Goal: Task Accomplishment & Management: Manage account settings

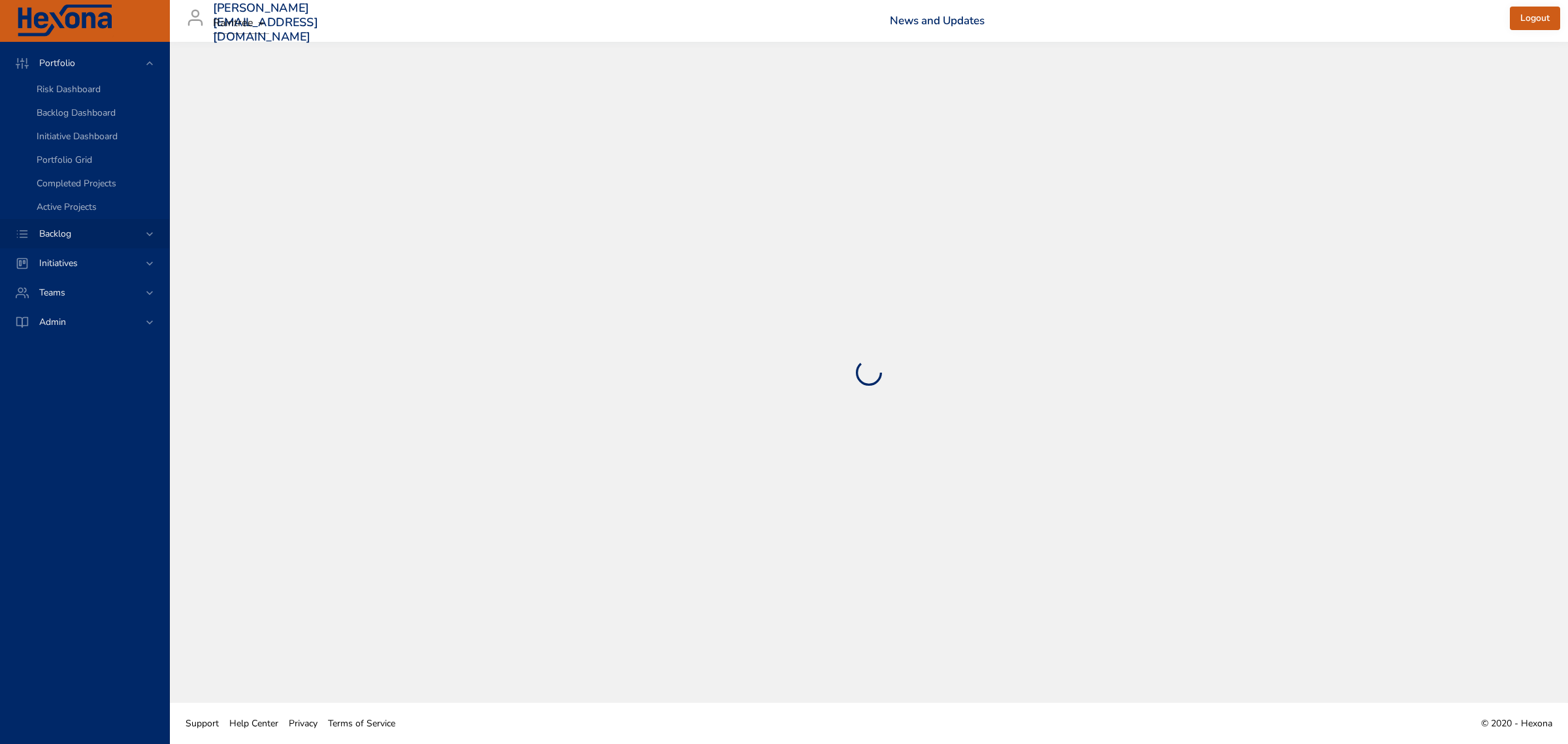
click at [62, 239] on div "Backlog" at bounding box center [86, 234] width 114 height 14
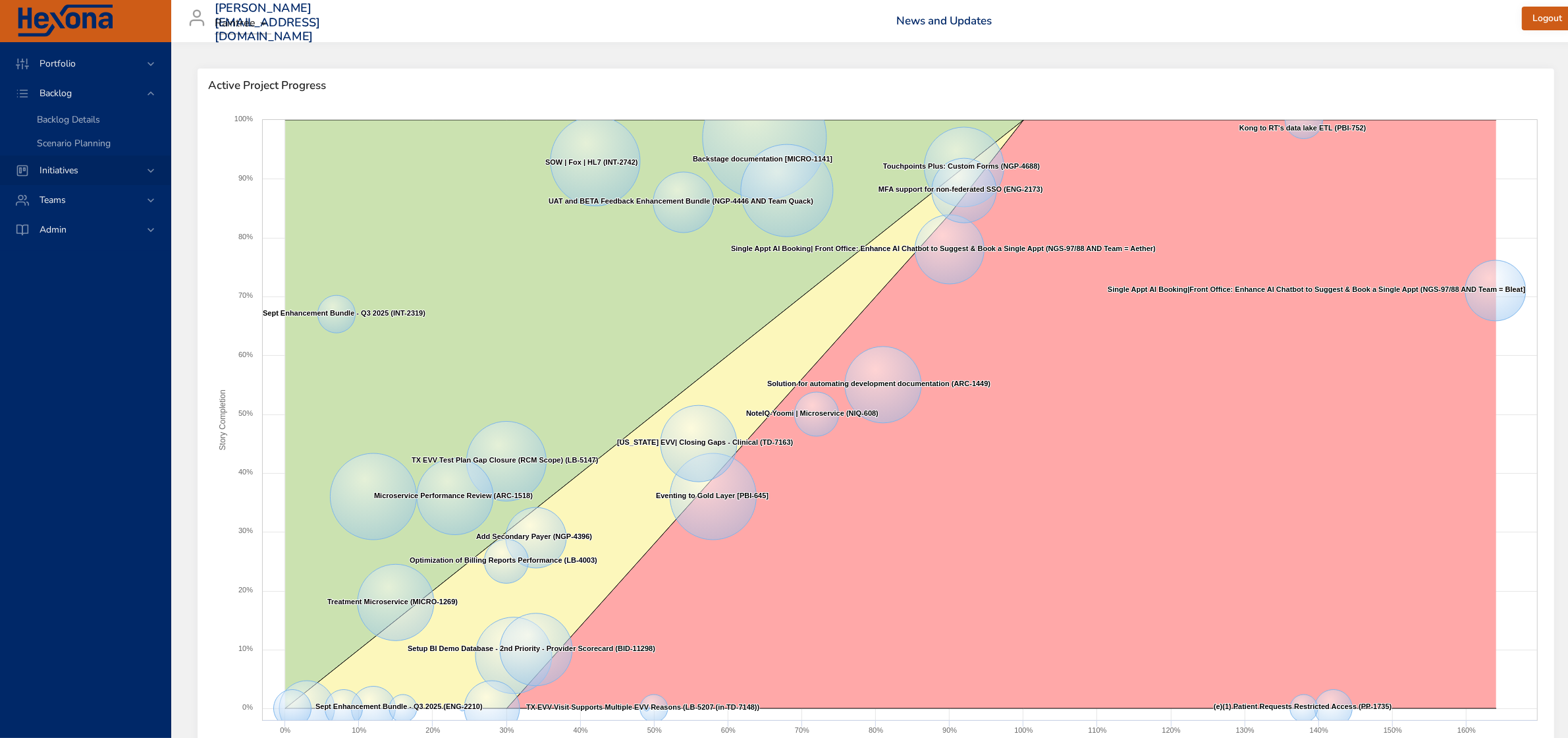
click at [93, 158] on div "Initiatives" at bounding box center [85, 170] width 171 height 30
click at [67, 96] on span "Backlog" at bounding box center [55, 93] width 54 height 12
click at [72, 115] on span "Backlog Details" at bounding box center [68, 120] width 63 height 12
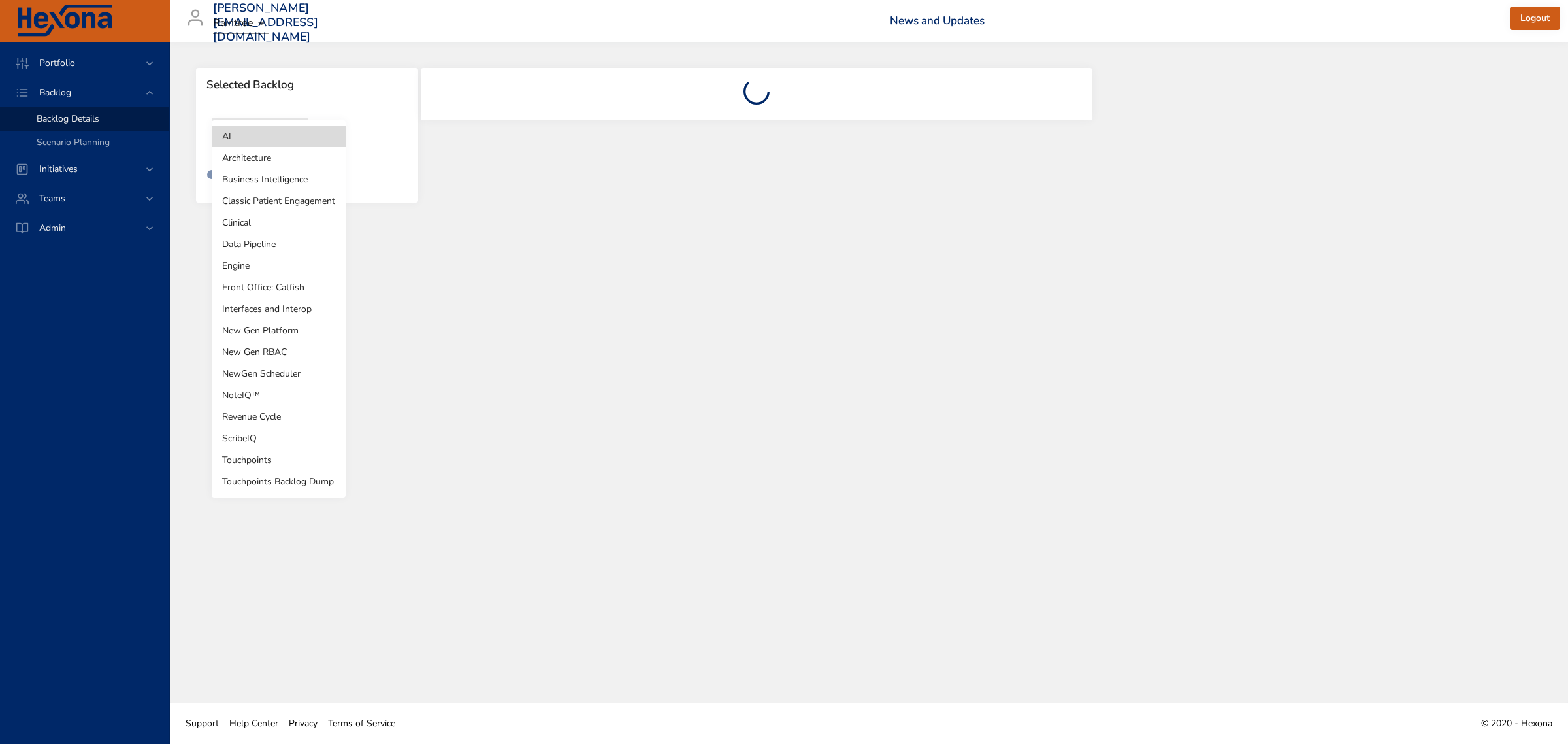
click at [247, 147] on body "Portfolio Backlog Backlog Details Scenario Planning Initiatives Teams Admin [PE…" at bounding box center [784, 372] width 1568 height 744
click at [260, 463] on li "Touchpoints" at bounding box center [279, 460] width 134 height 22
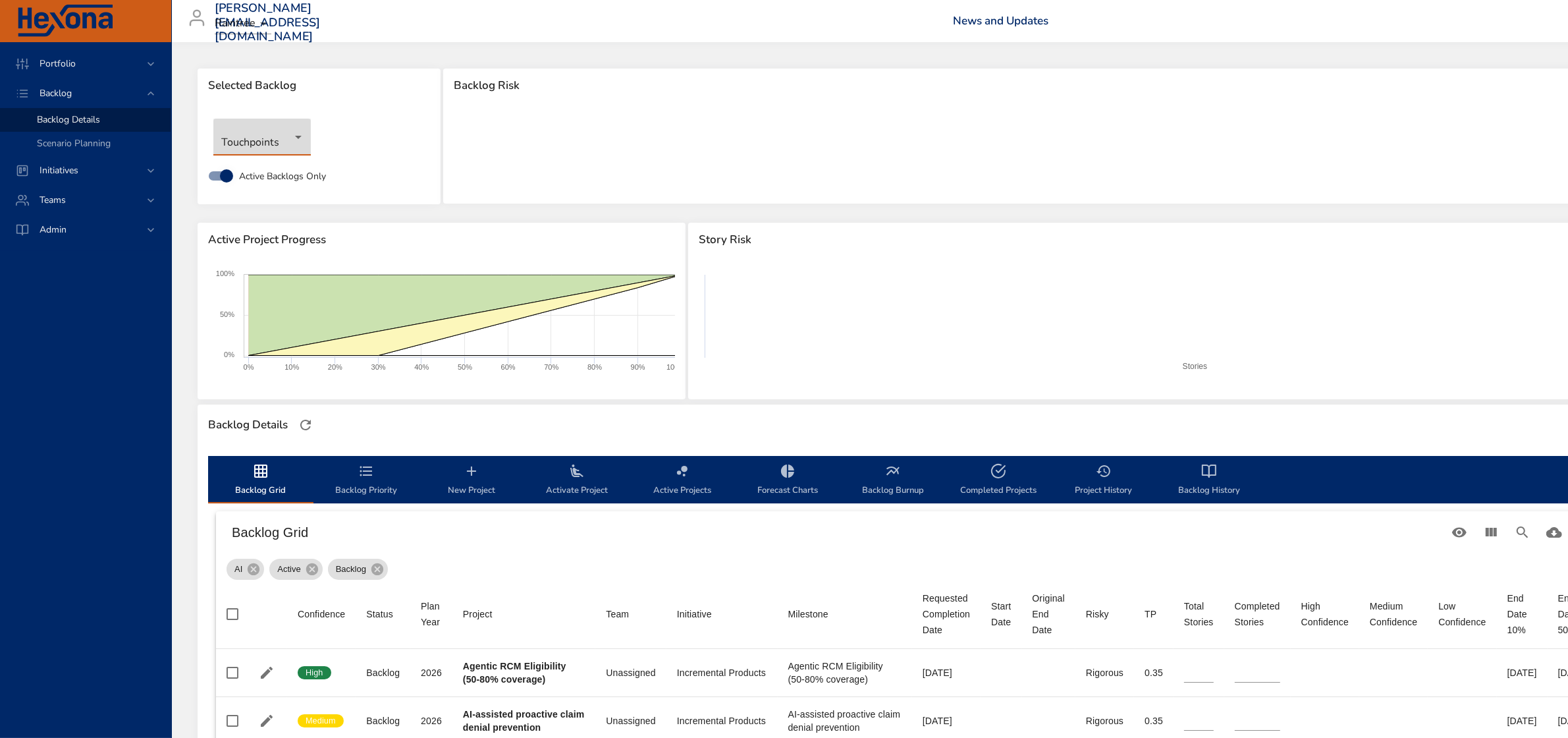
scroll to position [82, 0]
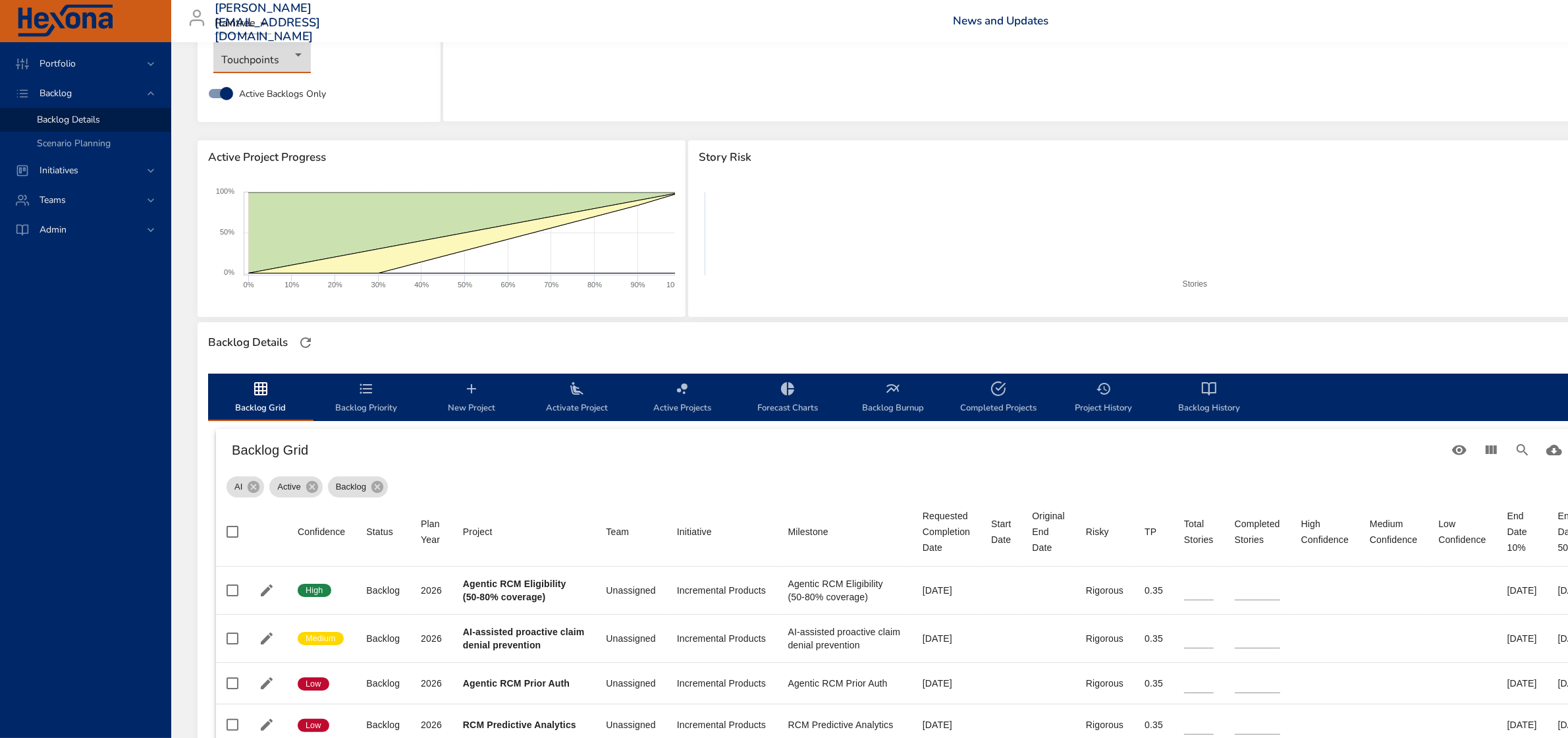
type input "*"
type input "**"
type input "*"
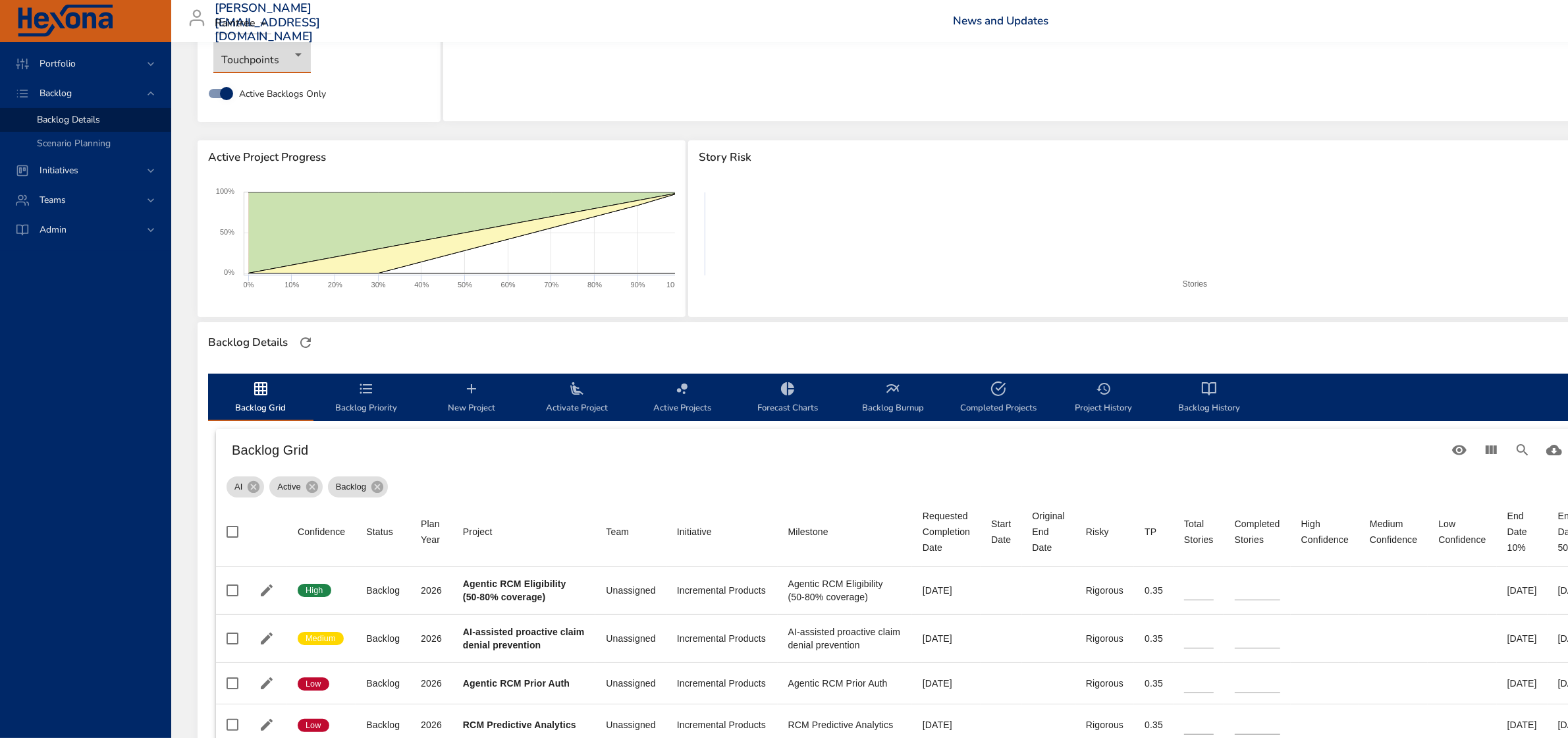
type input "*"
type input "**"
type input "*"
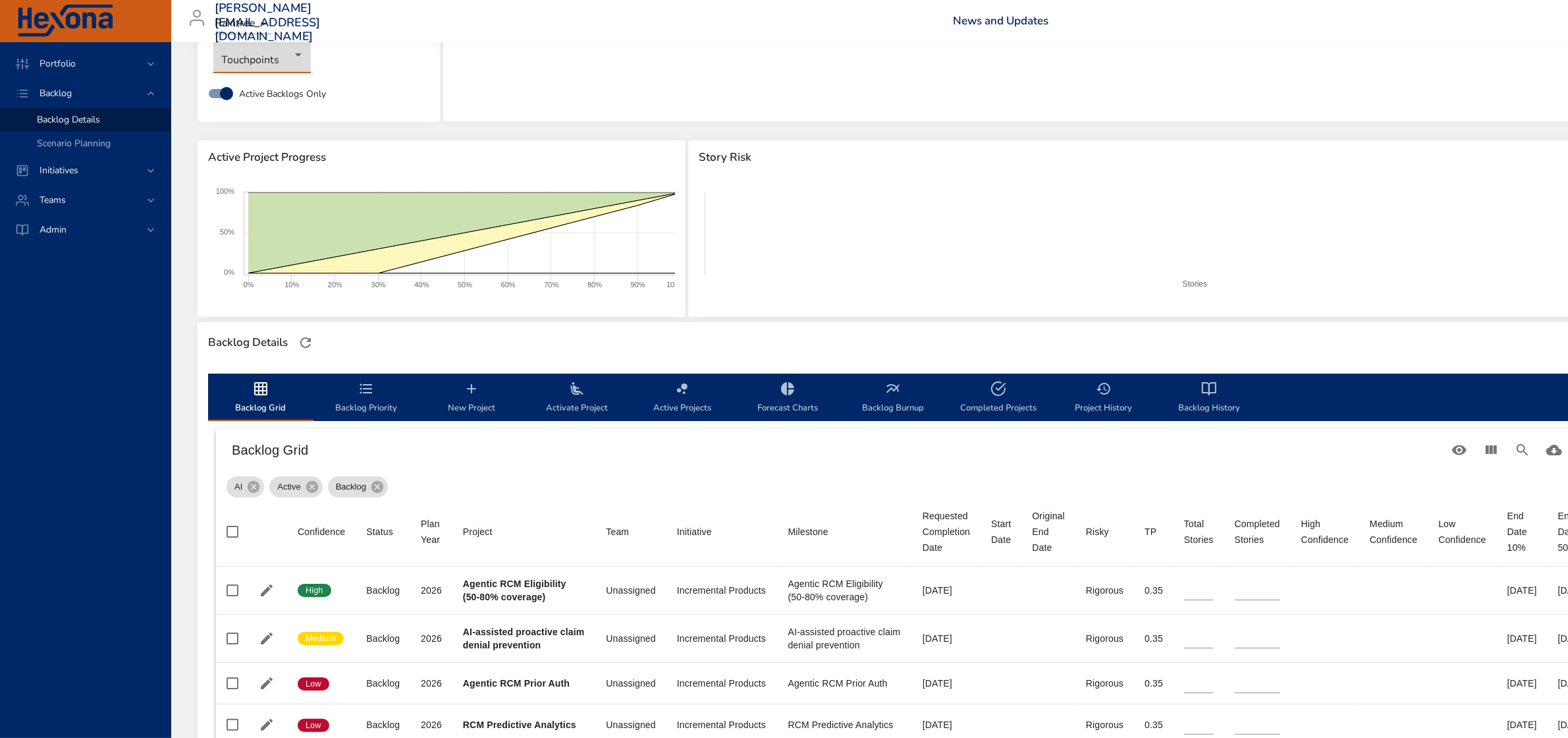
type input "*"
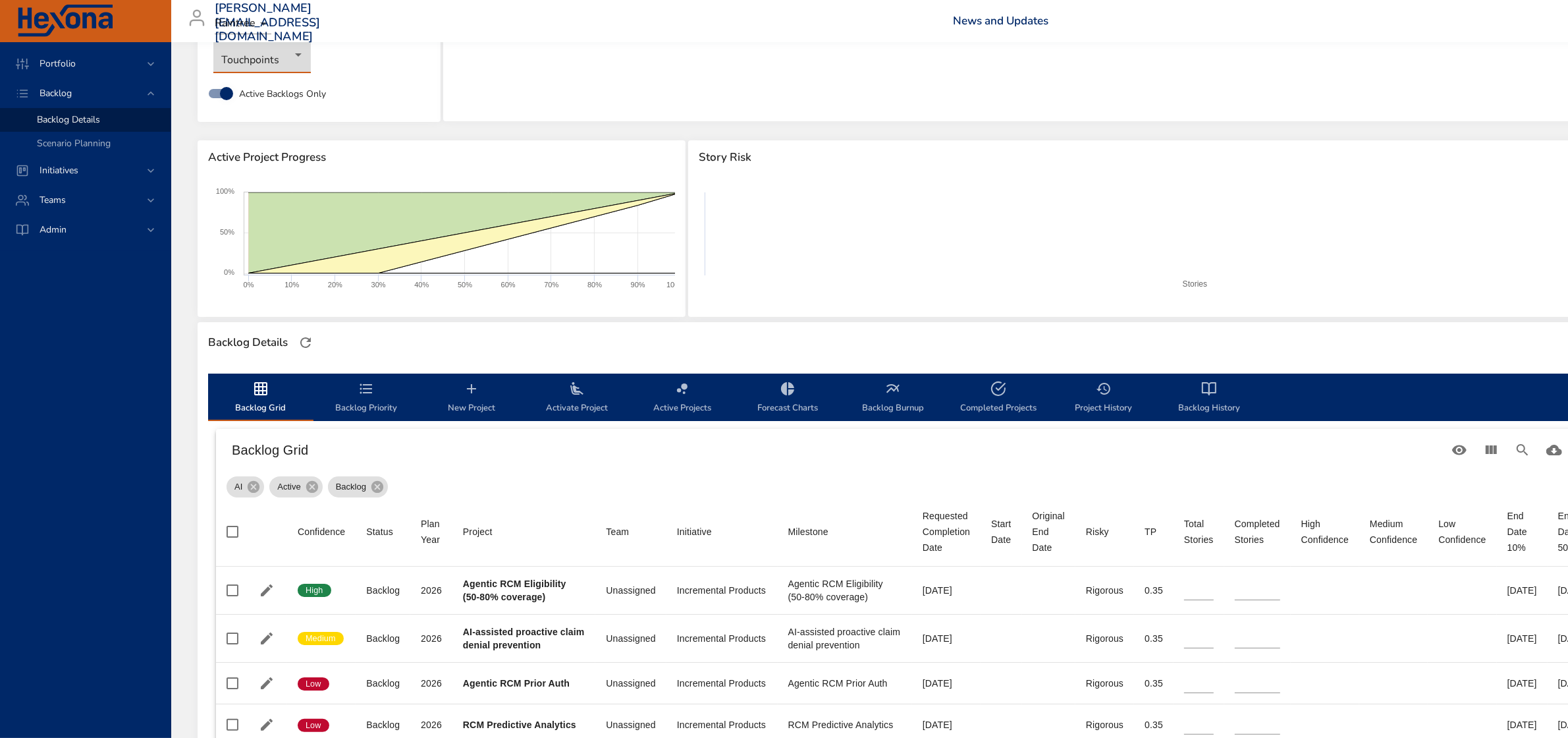
type input "*"
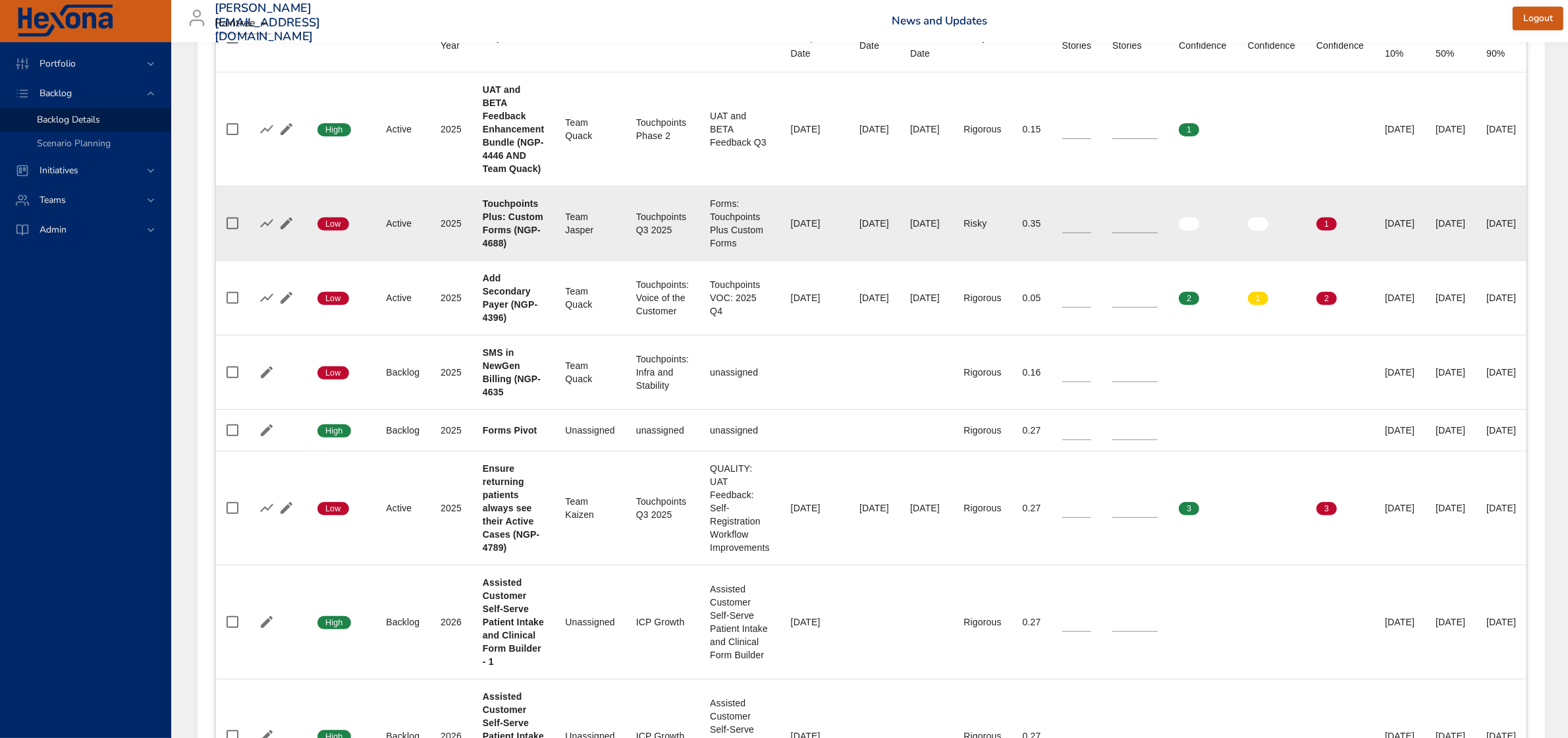
scroll to position [247, 0]
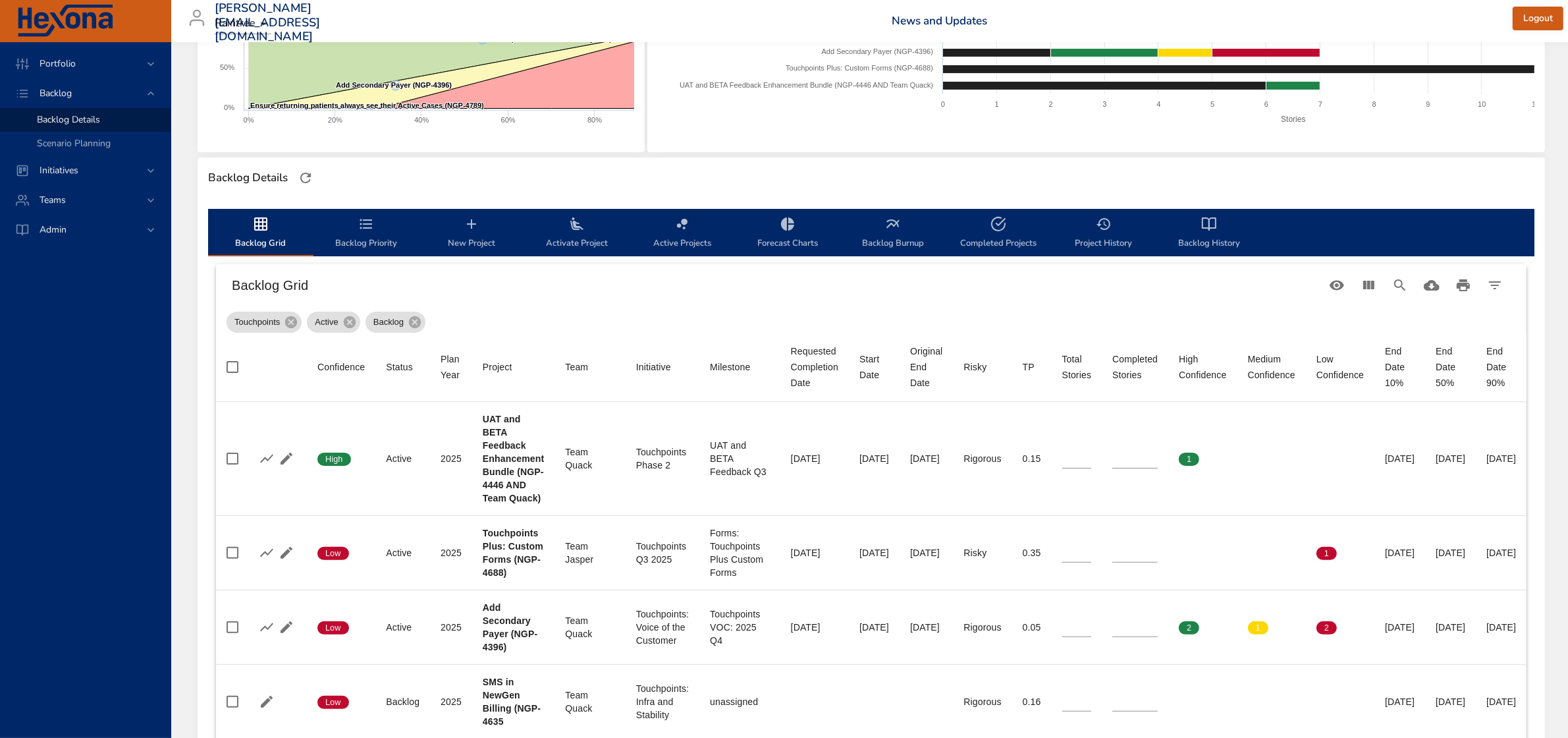
click at [752, 284] on h6 "Backlog Grid" at bounding box center [776, 285] width 1090 height 21
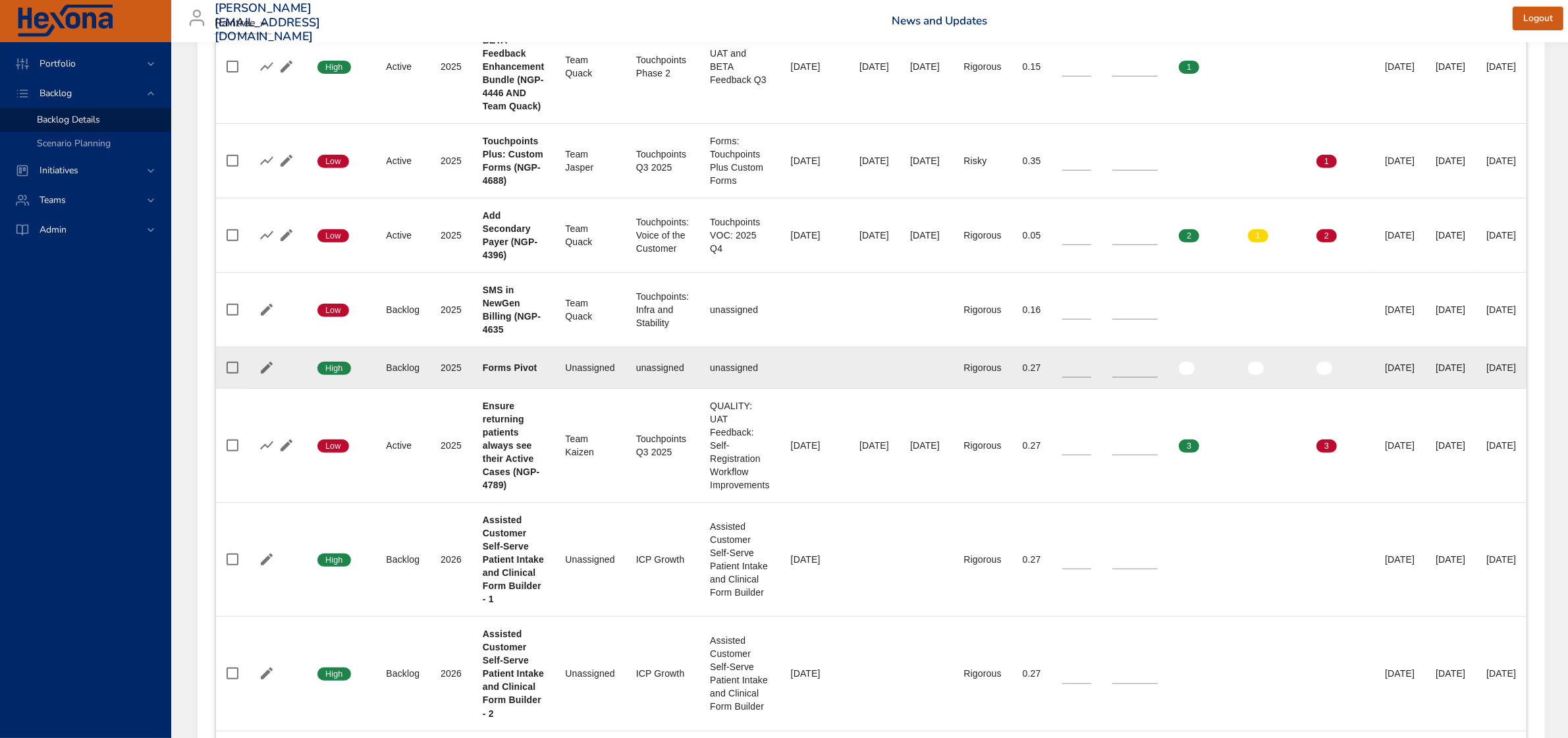
click at [518, 375] on td "Project Forms Pivot" at bounding box center [513, 367] width 82 height 41
drag, startPoint x: 484, startPoint y: 371, endPoint x: 537, endPoint y: 372, distance: 53.0
click at [537, 372] on div "Forms Pivot" at bounding box center [513, 367] width 61 height 13
click at [519, 366] on b "Forms Pivot" at bounding box center [510, 367] width 54 height 11
click at [509, 366] on b "Forms Pivot" at bounding box center [510, 367] width 54 height 11
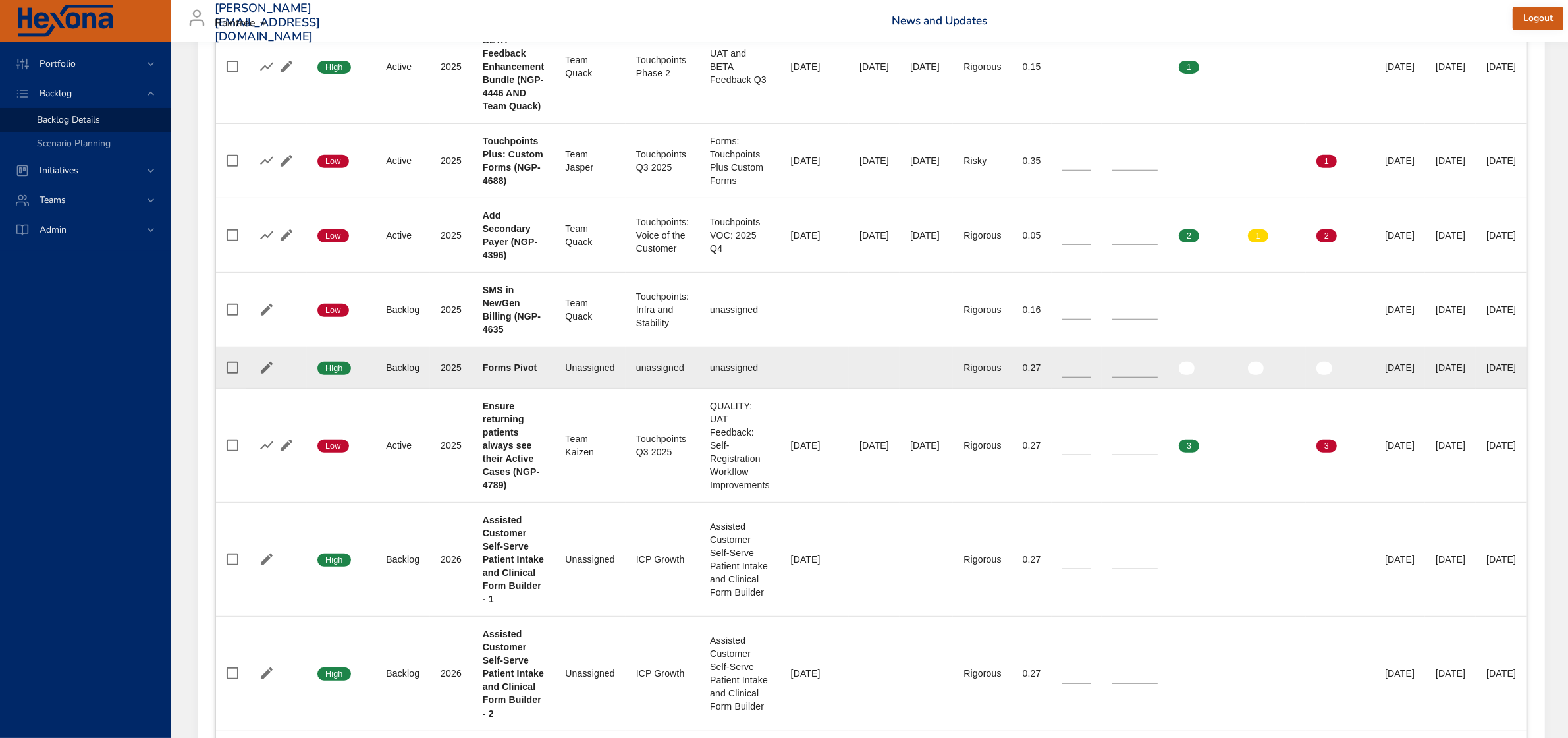
click at [483, 367] on b "Forms Pivot" at bounding box center [510, 367] width 54 height 11
click at [264, 367] on icon "button" at bounding box center [266, 367] width 16 height 16
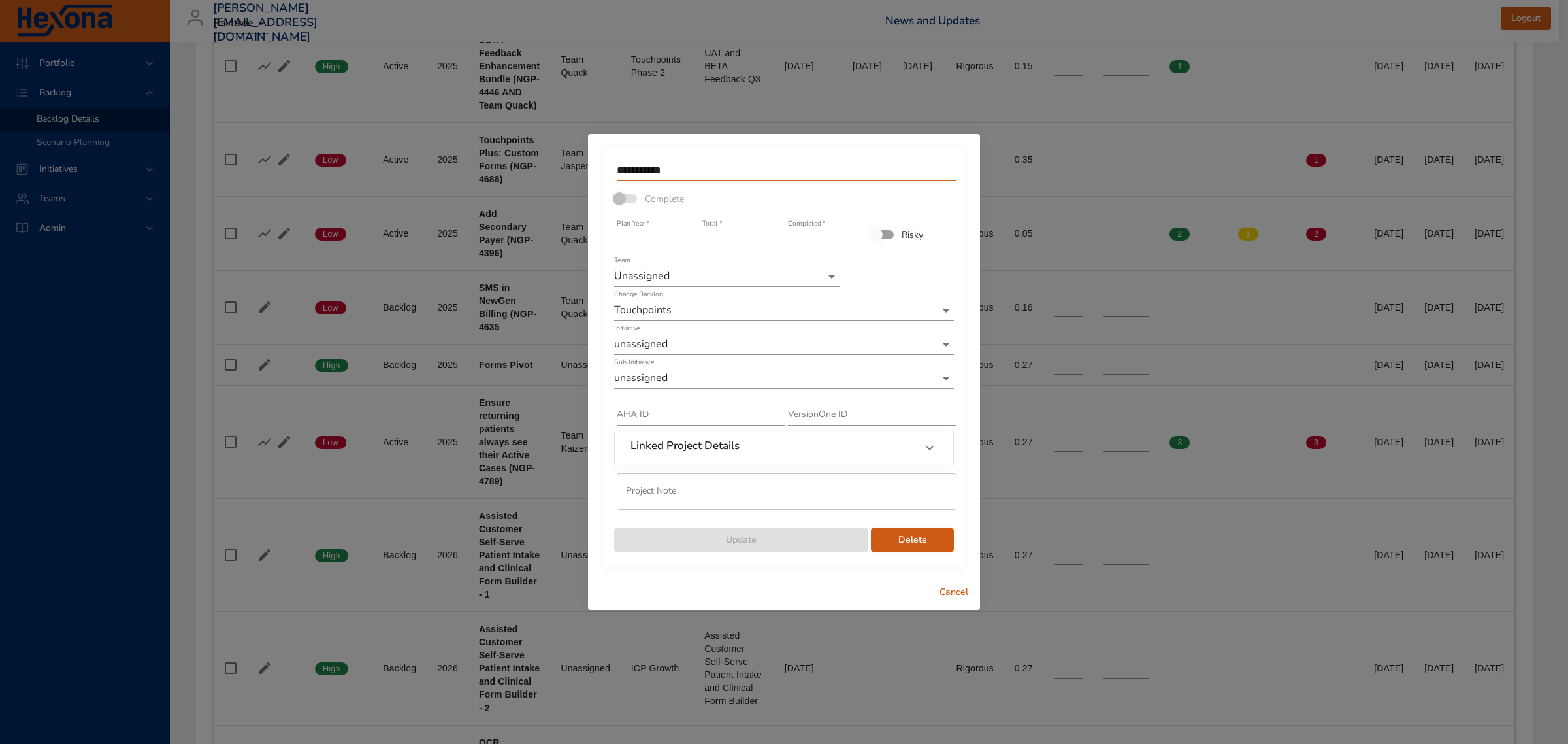
click at [717, 171] on input "**********" at bounding box center [787, 170] width 340 height 21
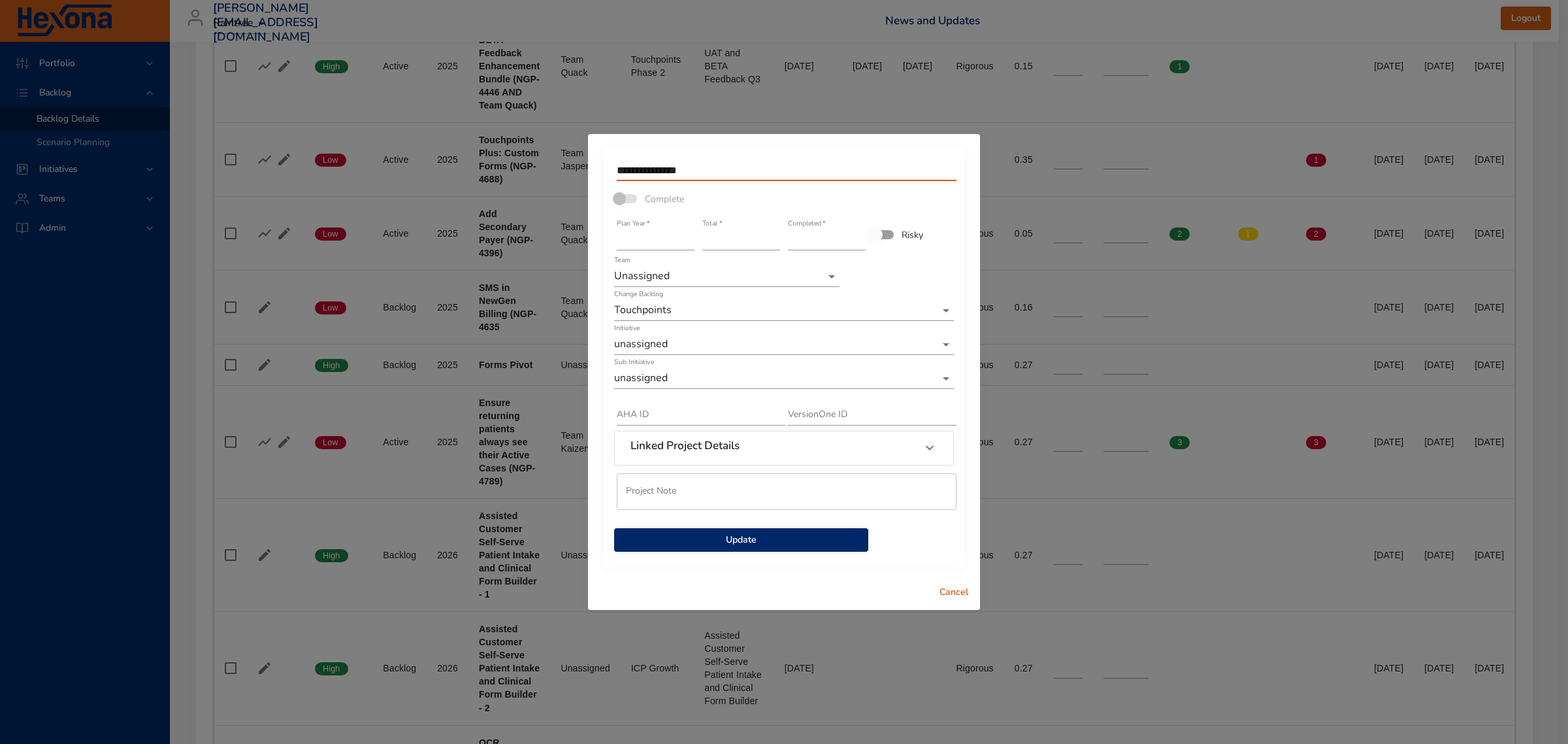
type input "**********"
click at [784, 540] on span "Update" at bounding box center [741, 540] width 233 height 16
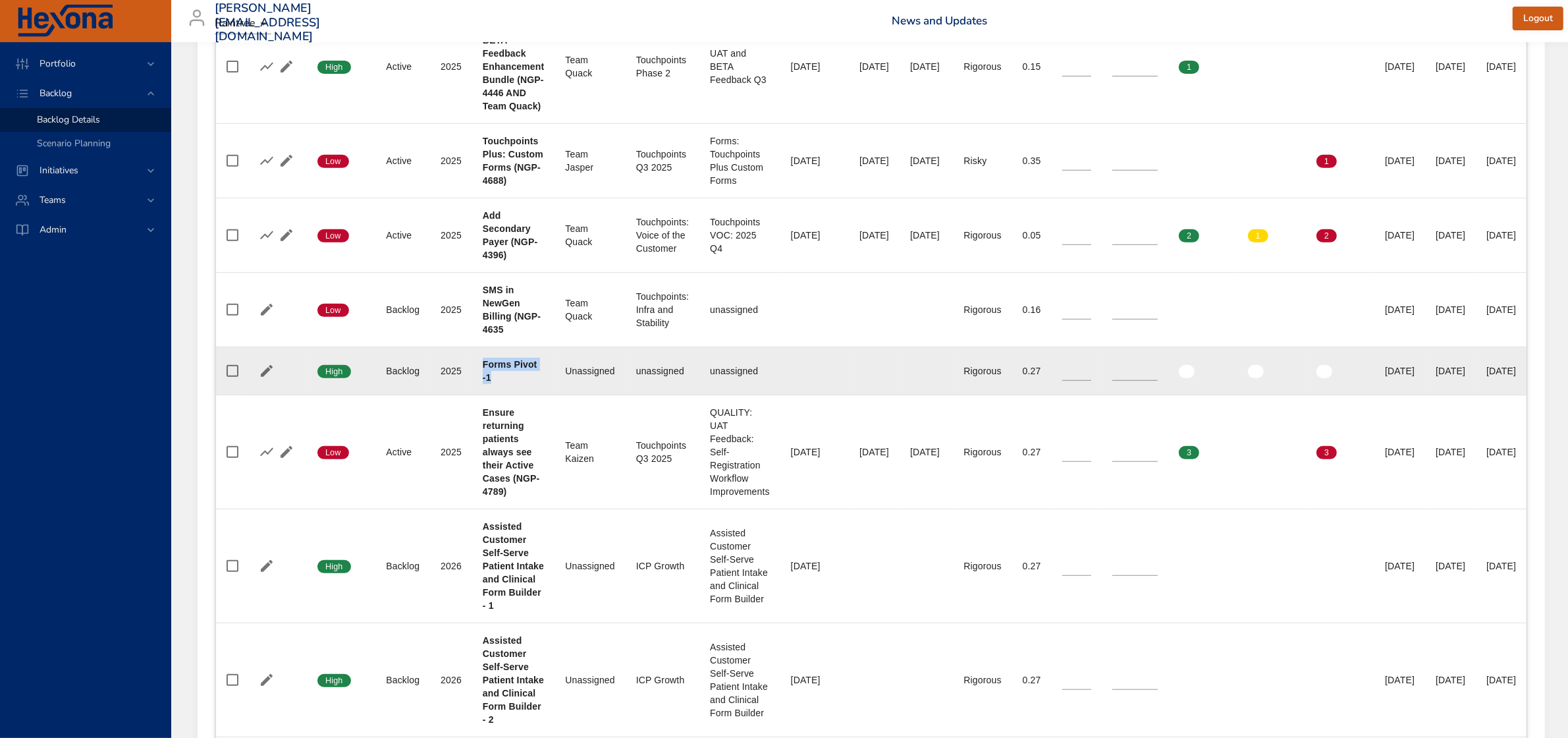
drag, startPoint x: 482, startPoint y: 364, endPoint x: 512, endPoint y: 384, distance: 36.1
click at [512, 384] on td "Project Forms Pivot -1" at bounding box center [513, 371] width 82 height 48
copy b "Forms Pivot -1"
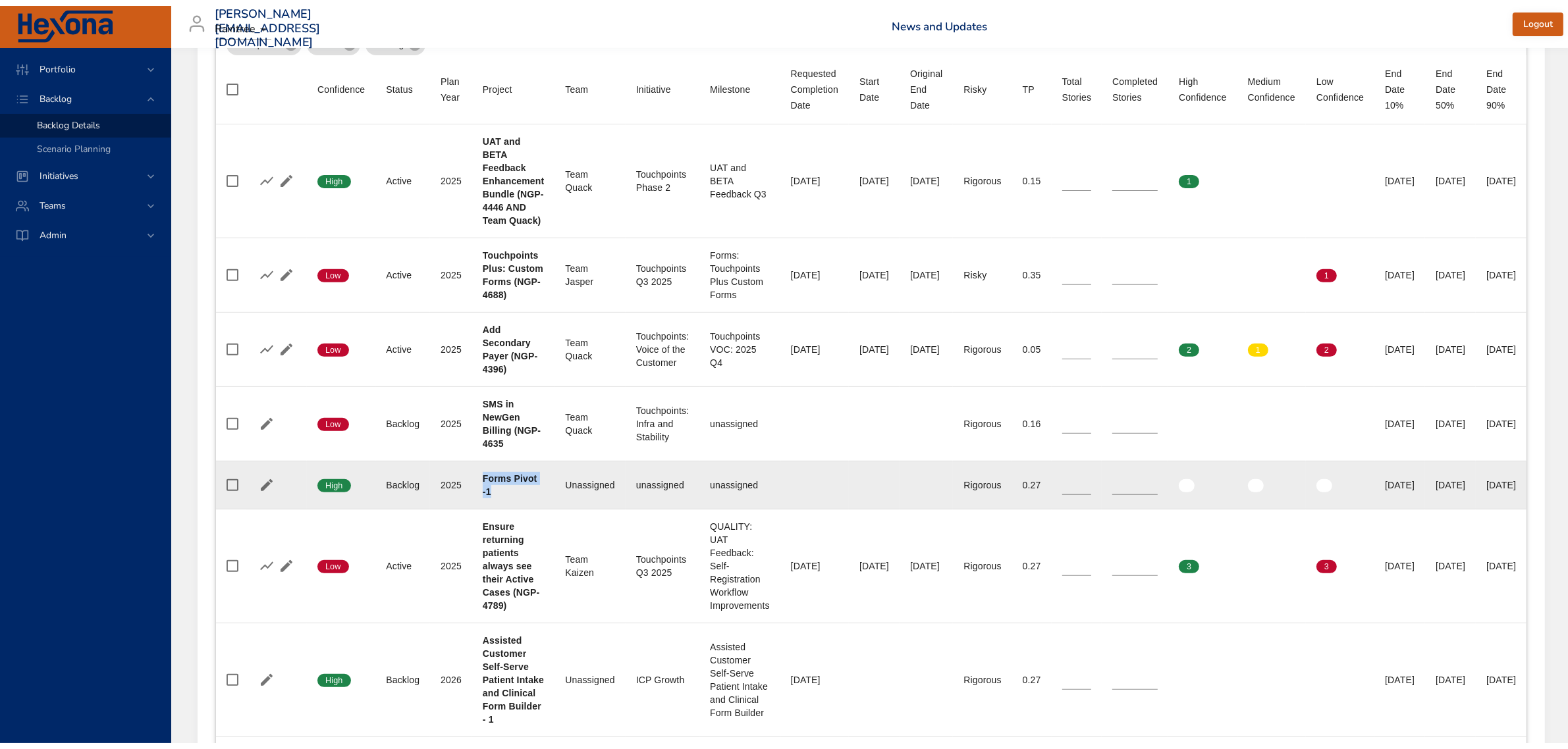
scroll to position [310, 0]
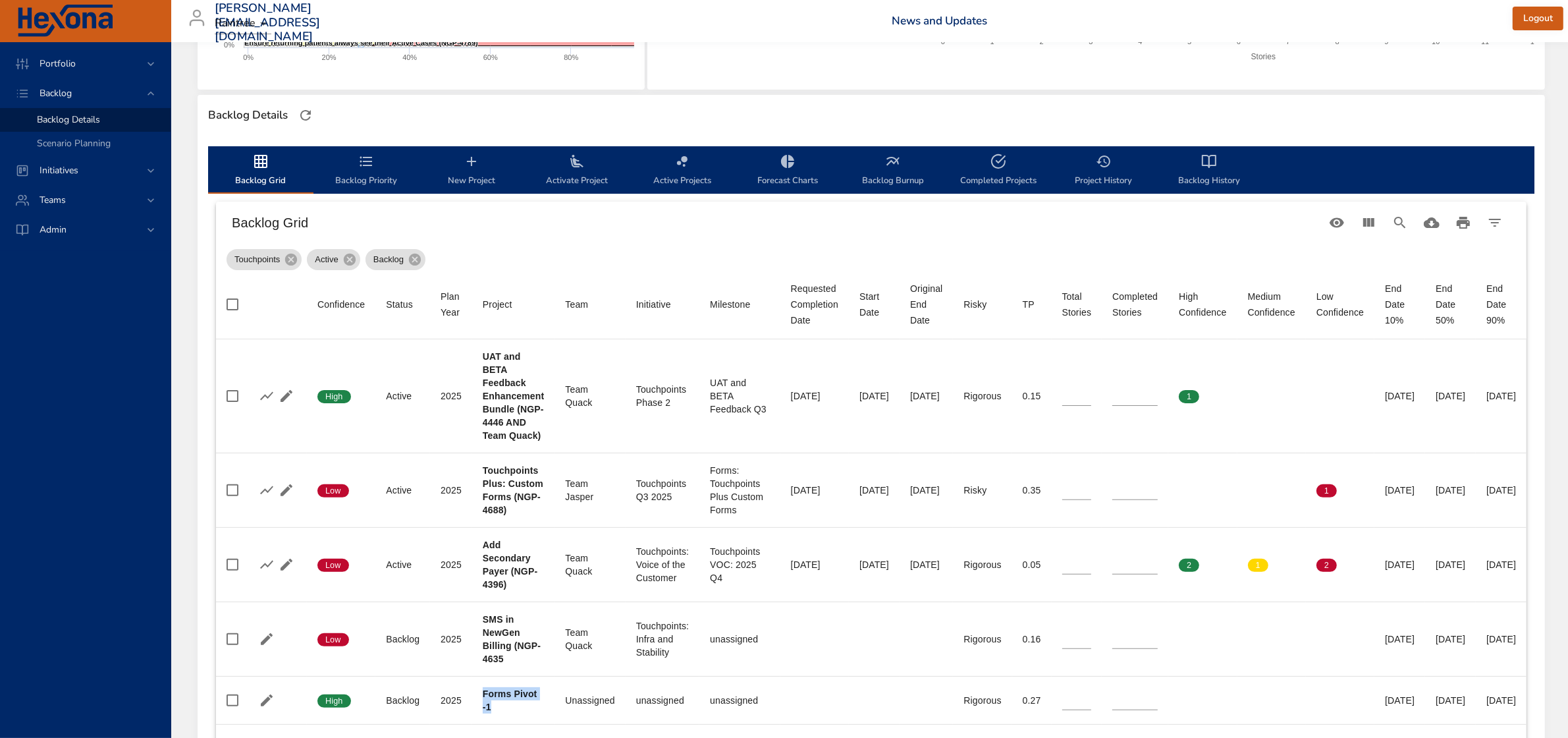
click at [468, 178] on span "New Project" at bounding box center [471, 171] width 89 height 35
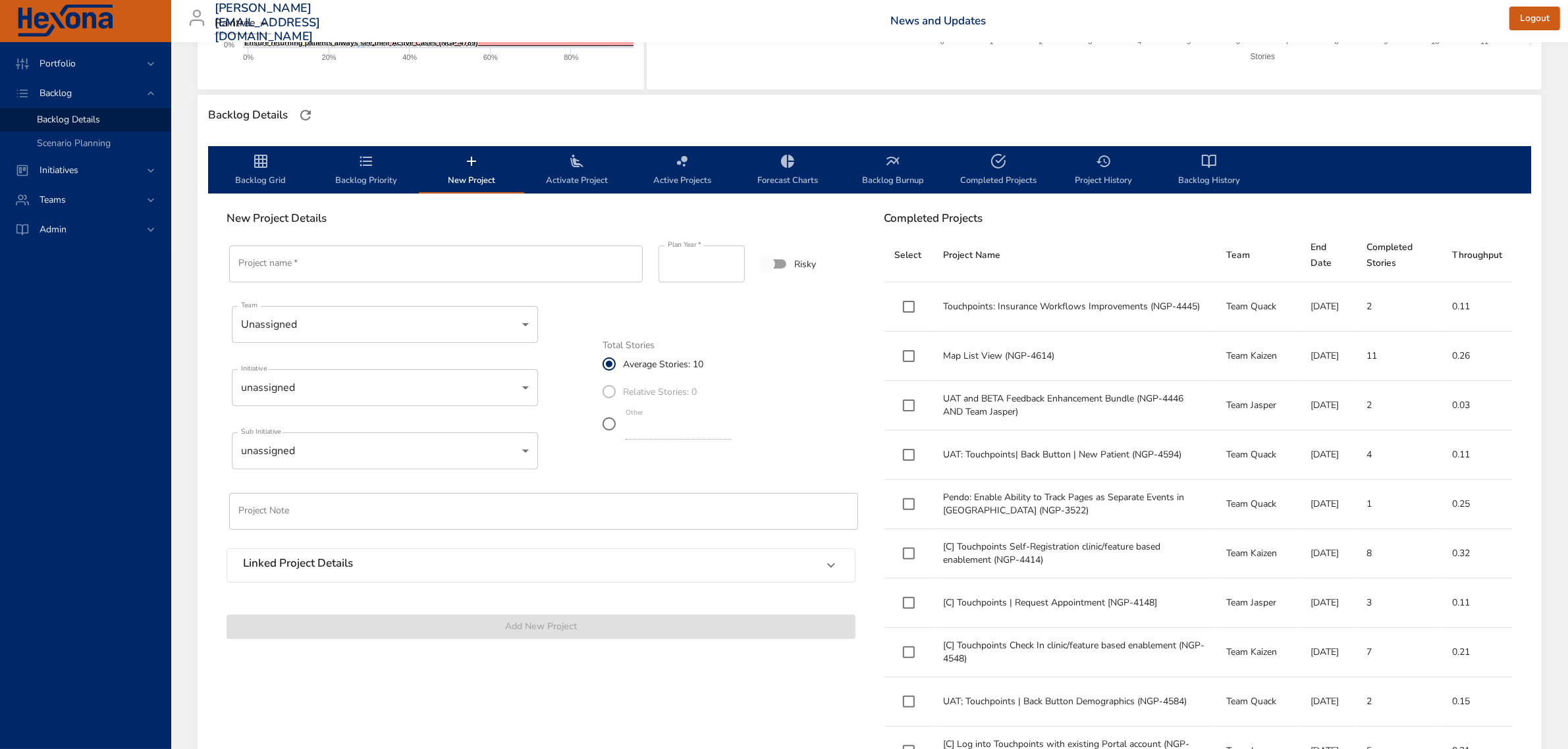
click at [389, 257] on input "Project name   *" at bounding box center [436, 263] width 414 height 36
paste input "**********"
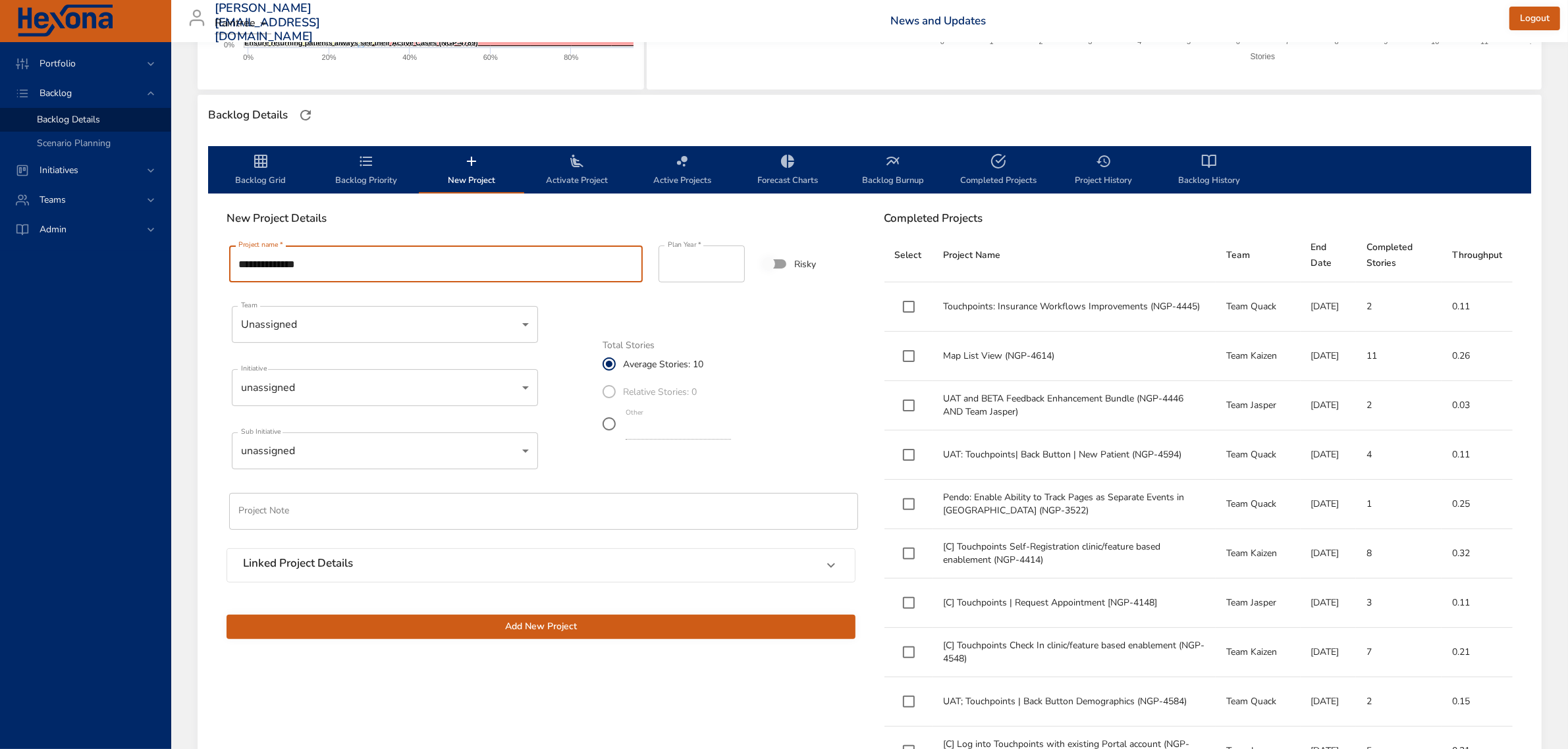
type input "**********"
click at [593, 623] on span "Add New Project" at bounding box center [541, 626] width 608 height 16
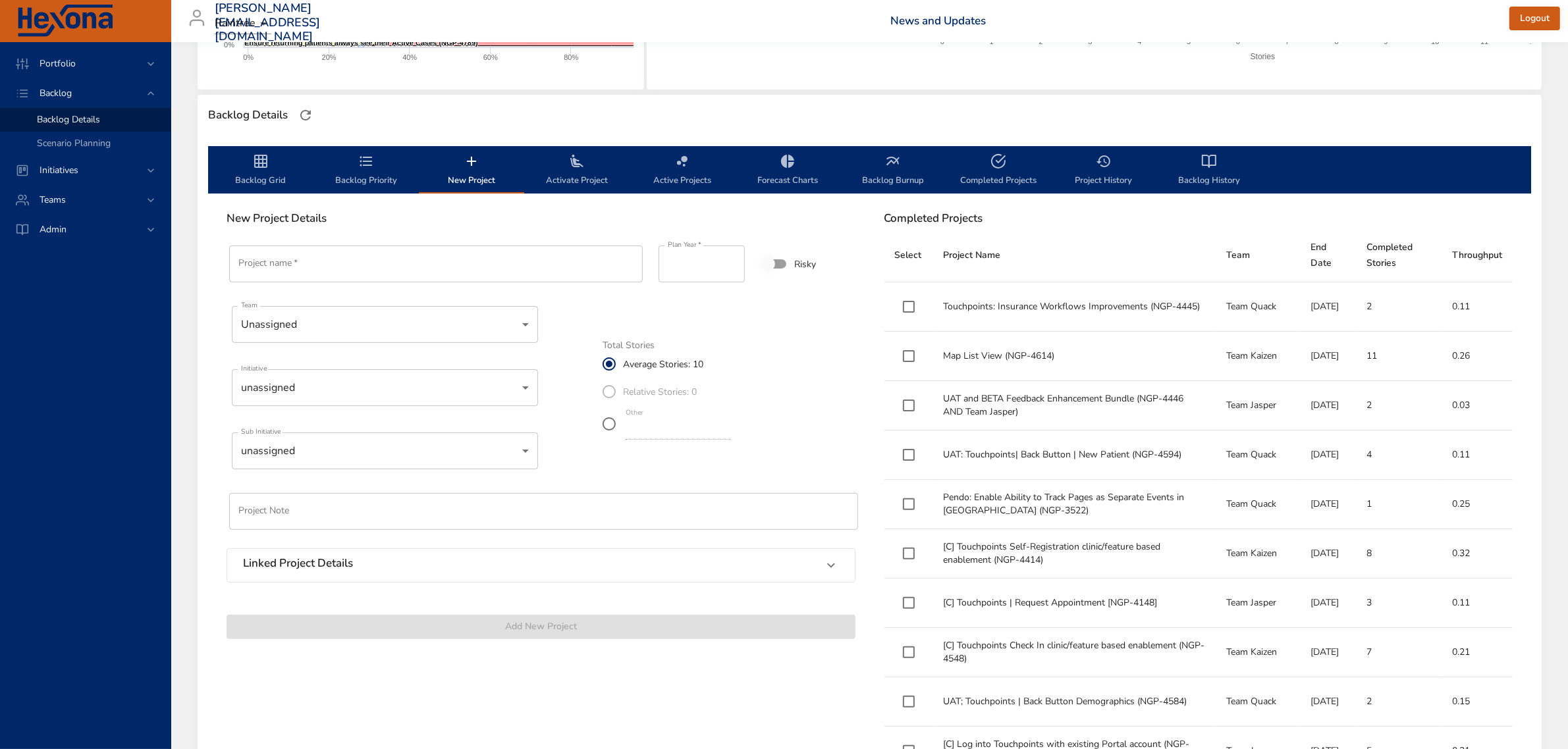
click at [406, 258] on input "Project name   *" at bounding box center [436, 263] width 414 height 36
paste input "**********"
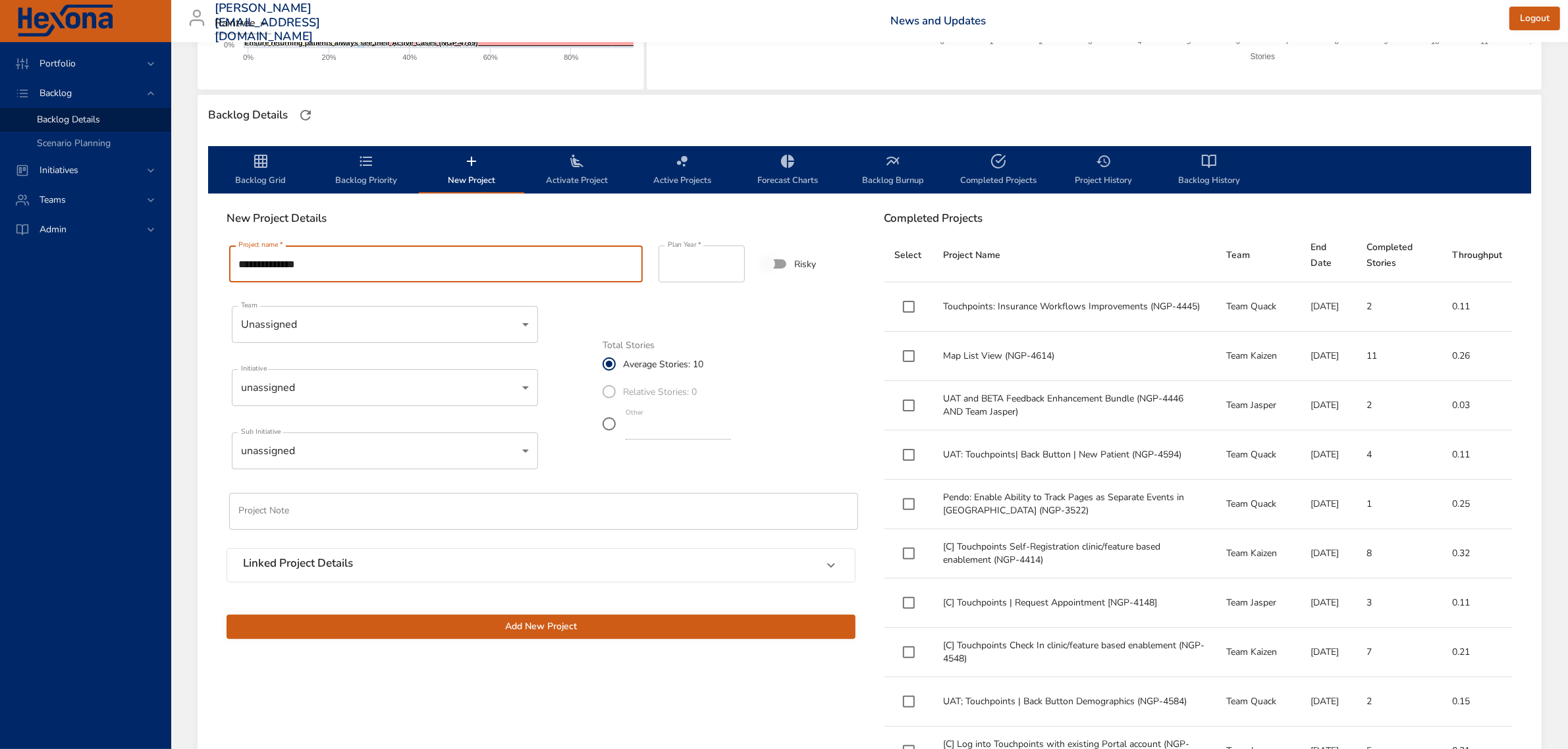
type input "**********"
click at [537, 629] on span "Add New Project" at bounding box center [541, 626] width 608 height 16
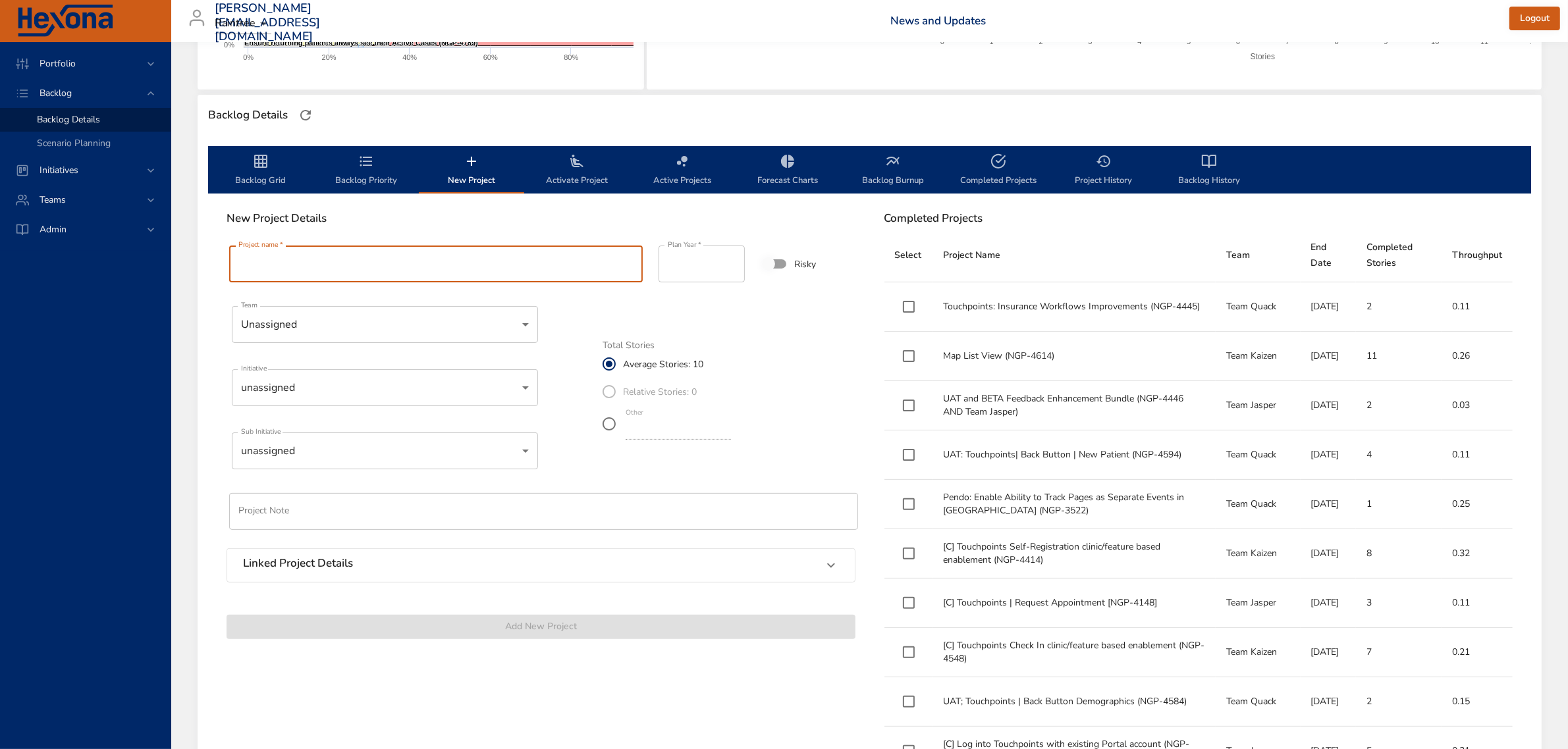
click at [350, 268] on input "Project name   *" at bounding box center [436, 263] width 414 height 36
paste input "**********"
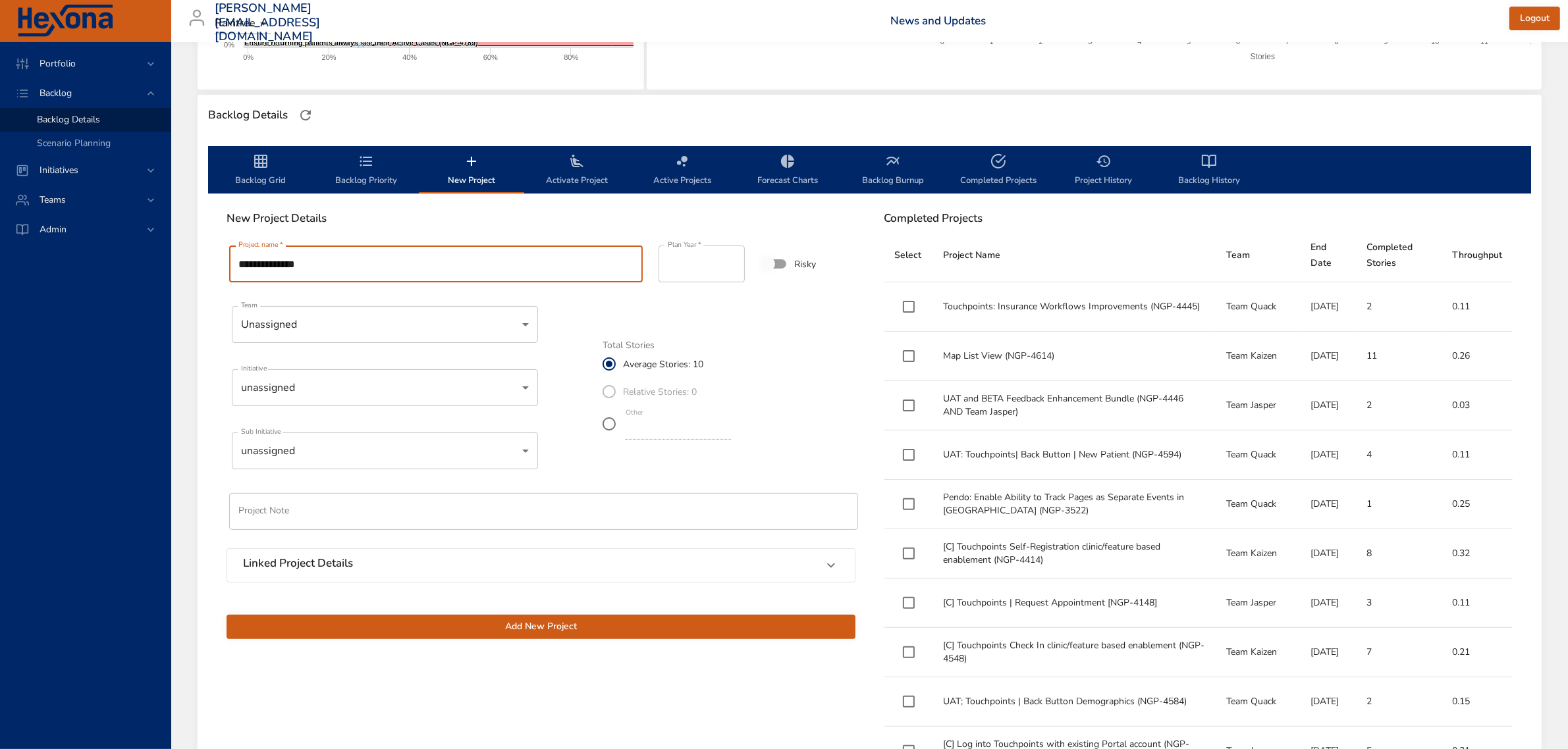
type input "**********"
click at [639, 626] on span "Add New Project" at bounding box center [541, 626] width 608 height 16
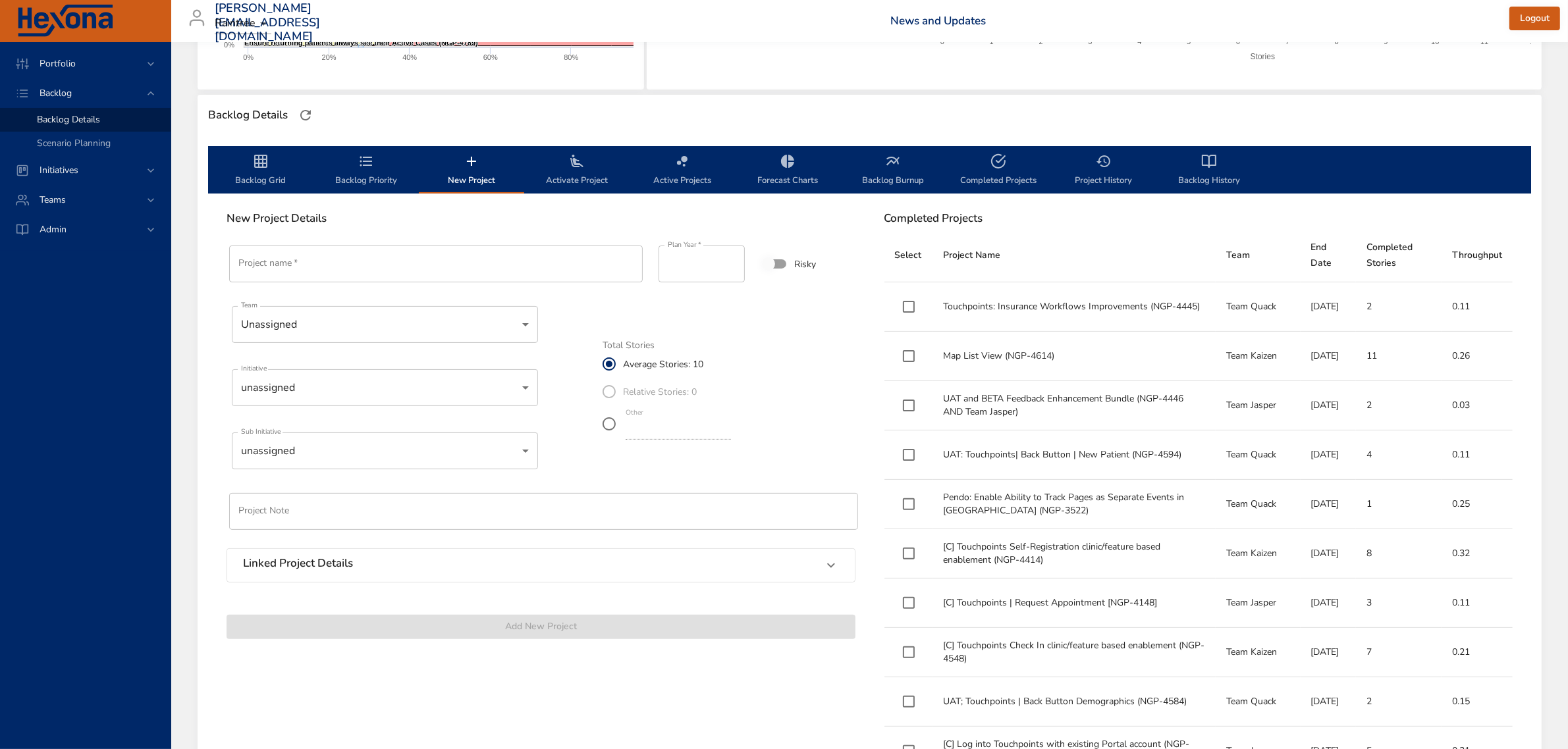
click at [366, 175] on span "Backlog Priority" at bounding box center [366, 171] width 89 height 35
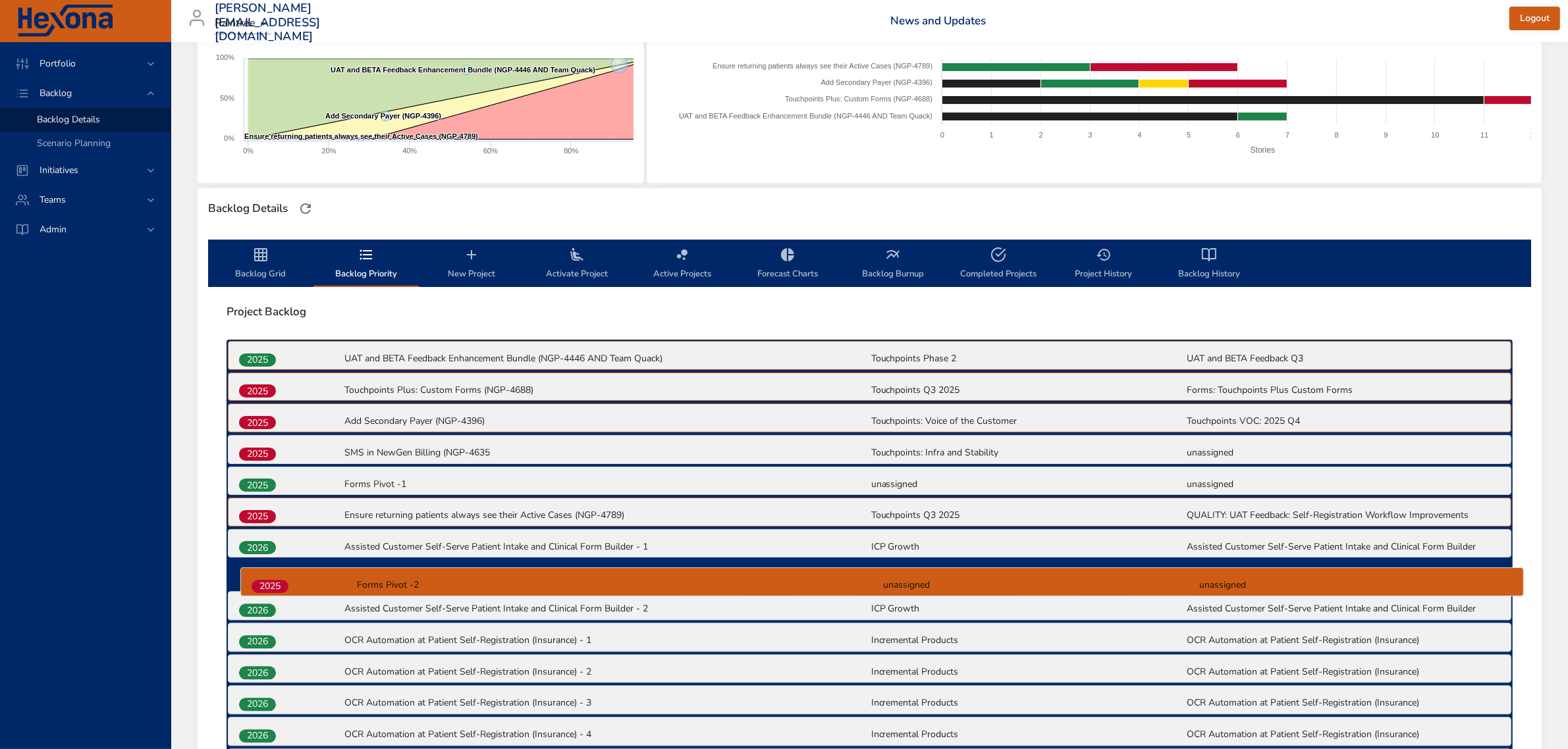
scroll to position [219, 0]
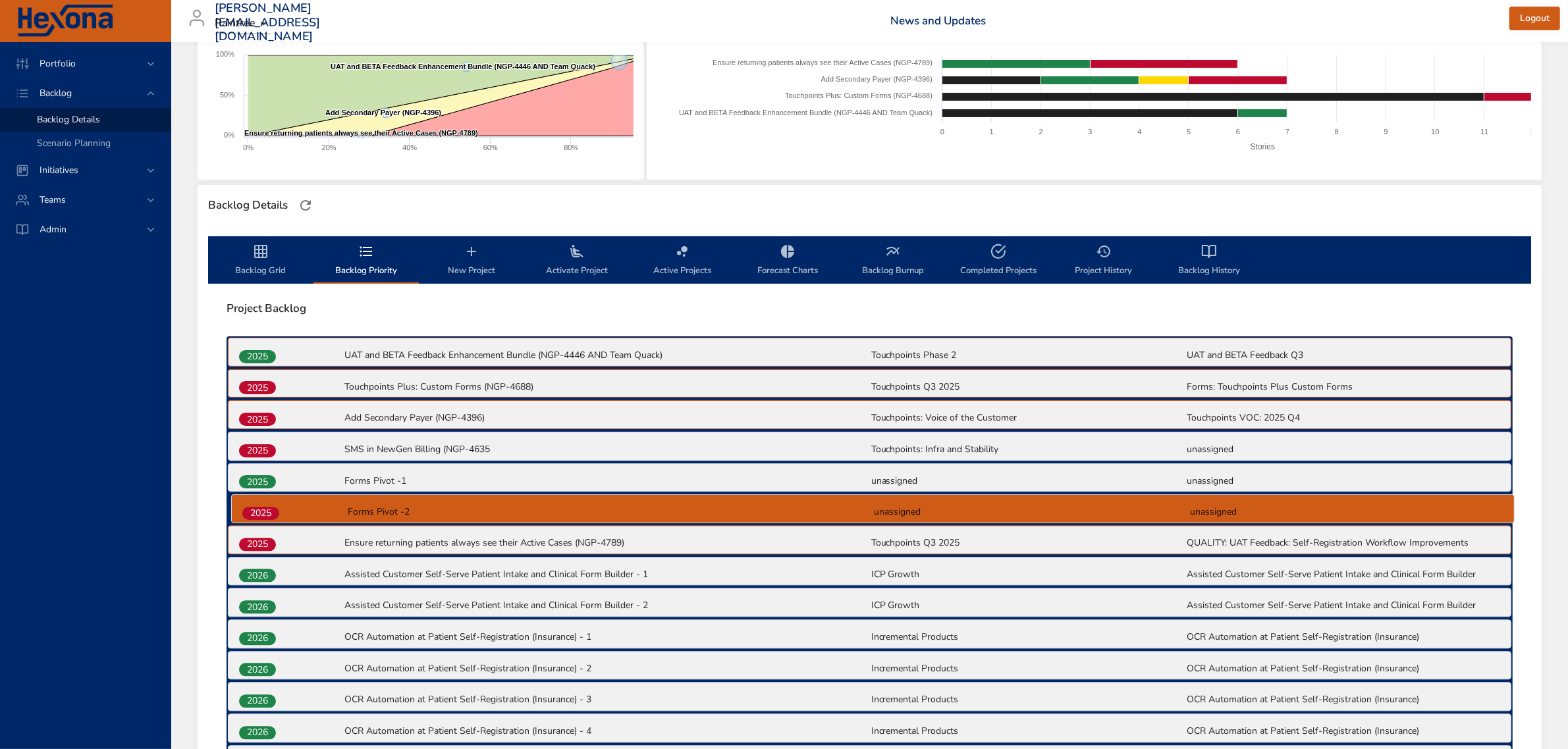
drag, startPoint x: 269, startPoint y: 553, endPoint x: 272, endPoint y: 511, distance: 42.1
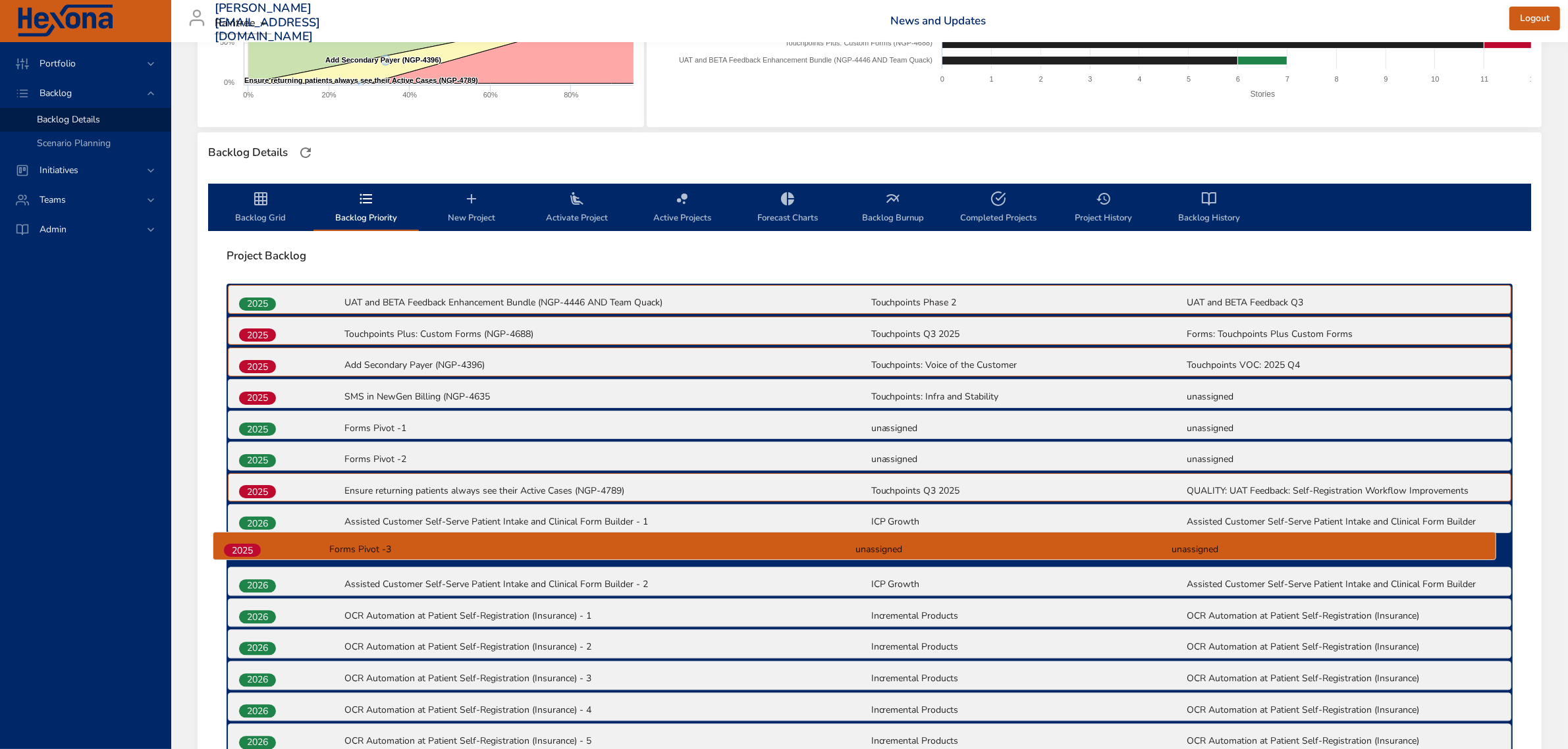
scroll to position [275, 0]
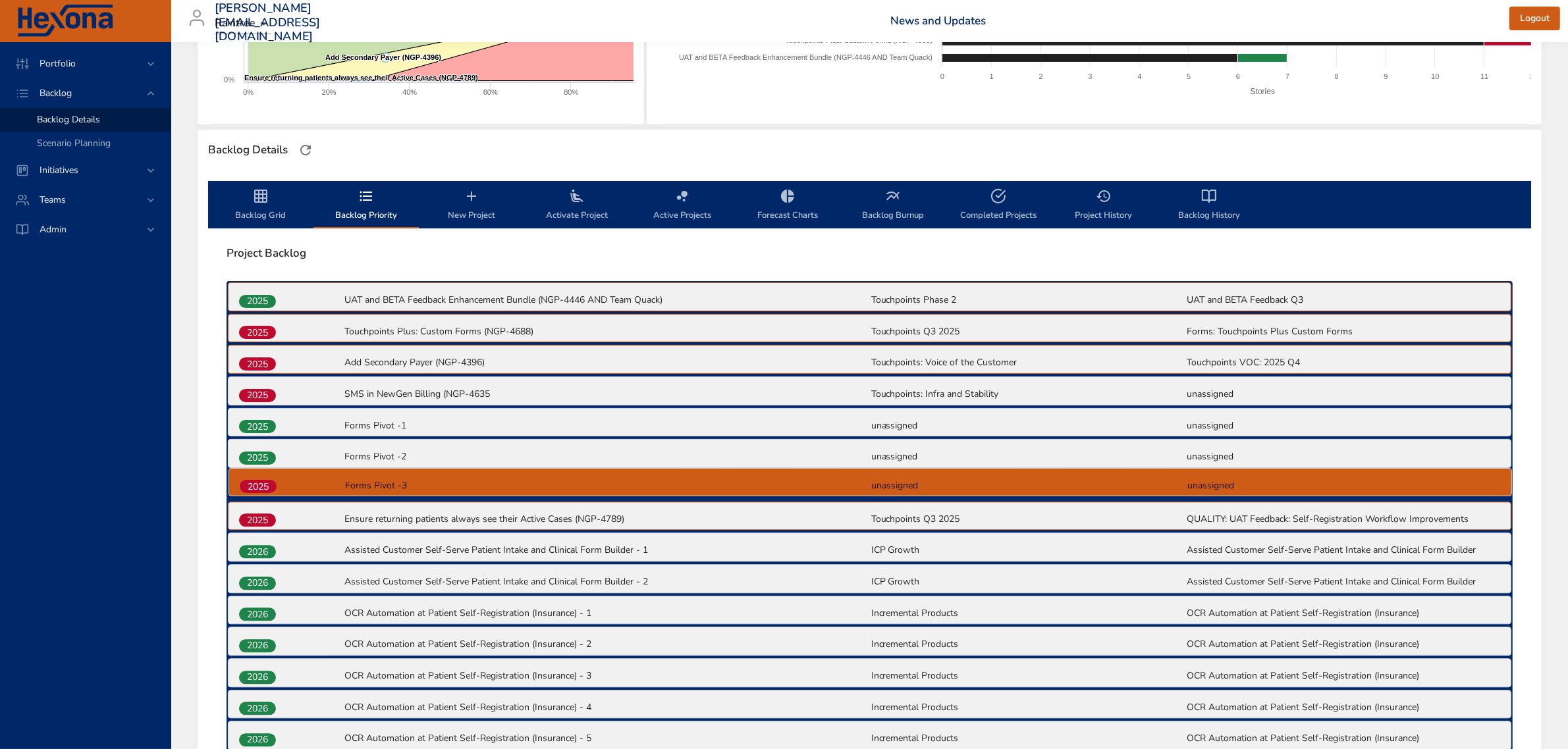
drag, startPoint x: 251, startPoint y: 581, endPoint x: 252, endPoint y: 483, distance: 98.0
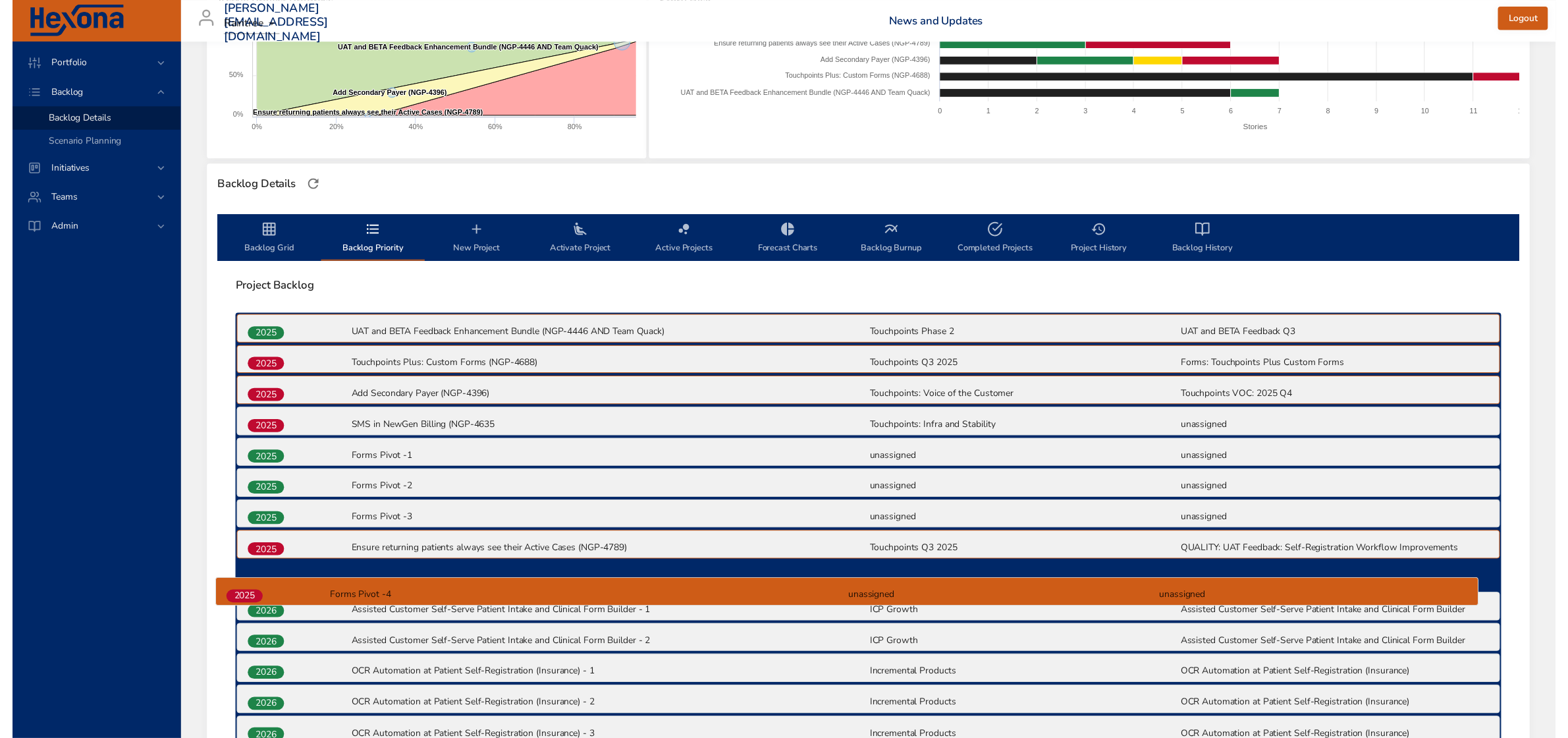
scroll to position [242, 0]
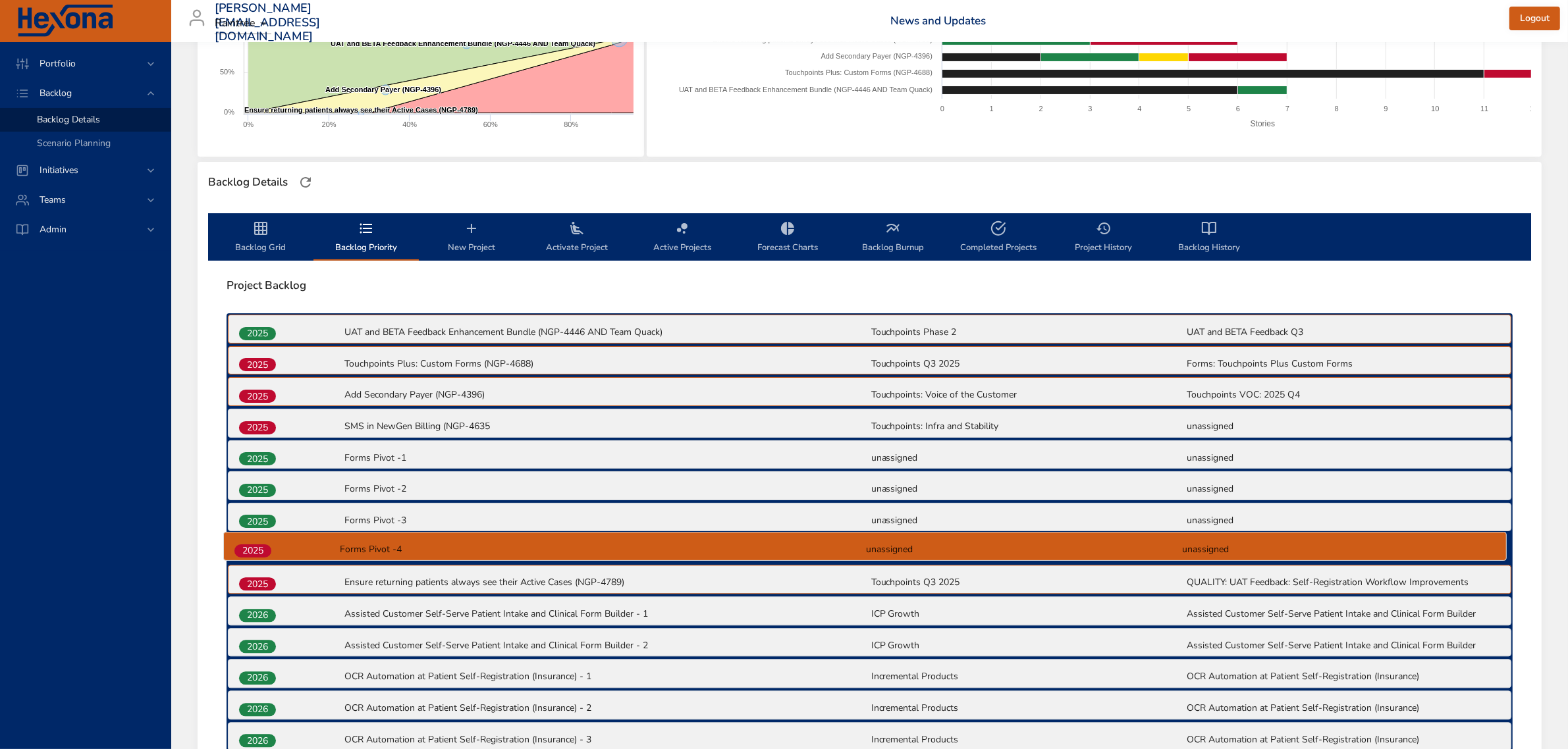
drag, startPoint x: 270, startPoint y: 612, endPoint x: 266, endPoint y: 545, distance: 67.1
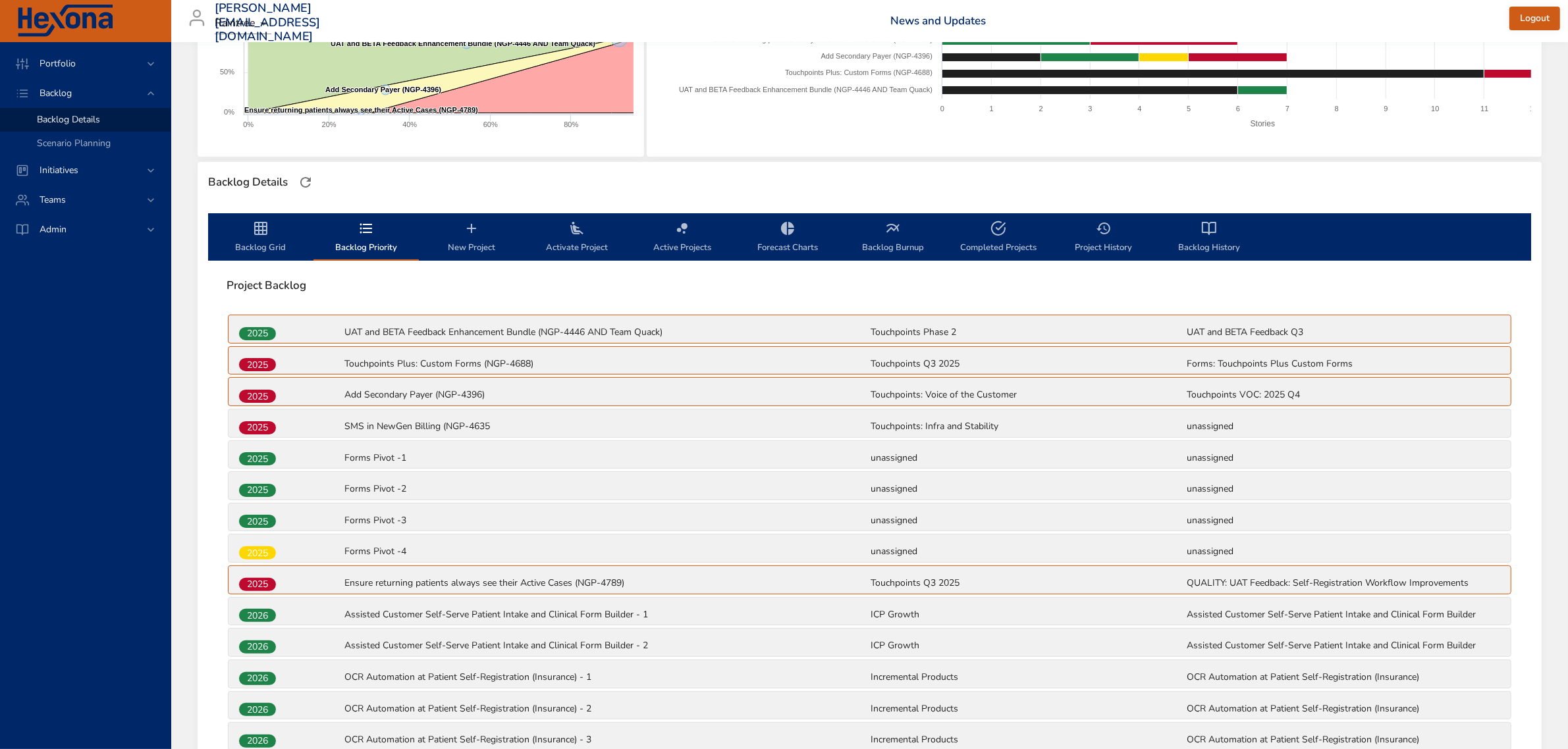
click at [264, 227] on icon "backlog-tab" at bounding box center [261, 228] width 16 height 16
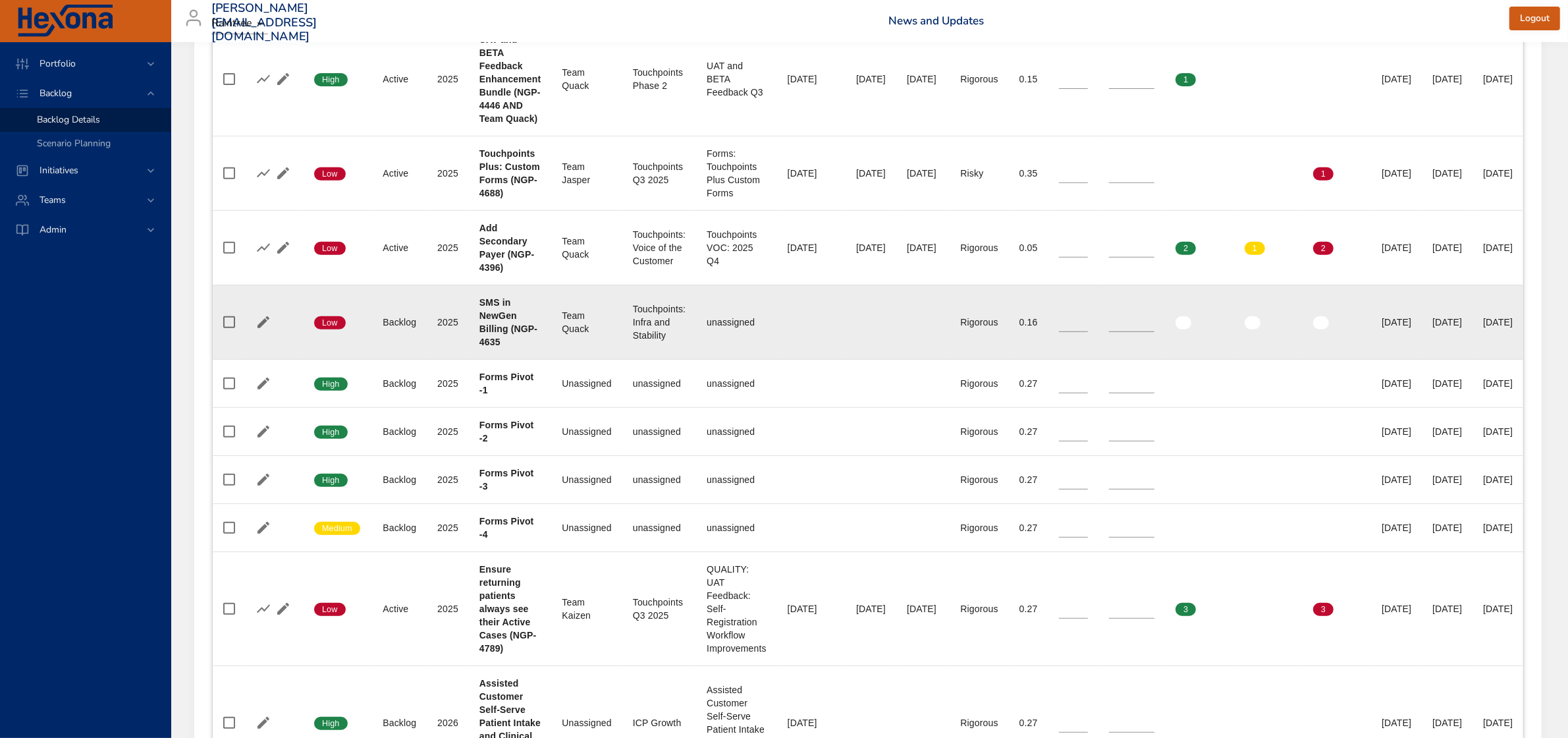
scroll to position [654, 68]
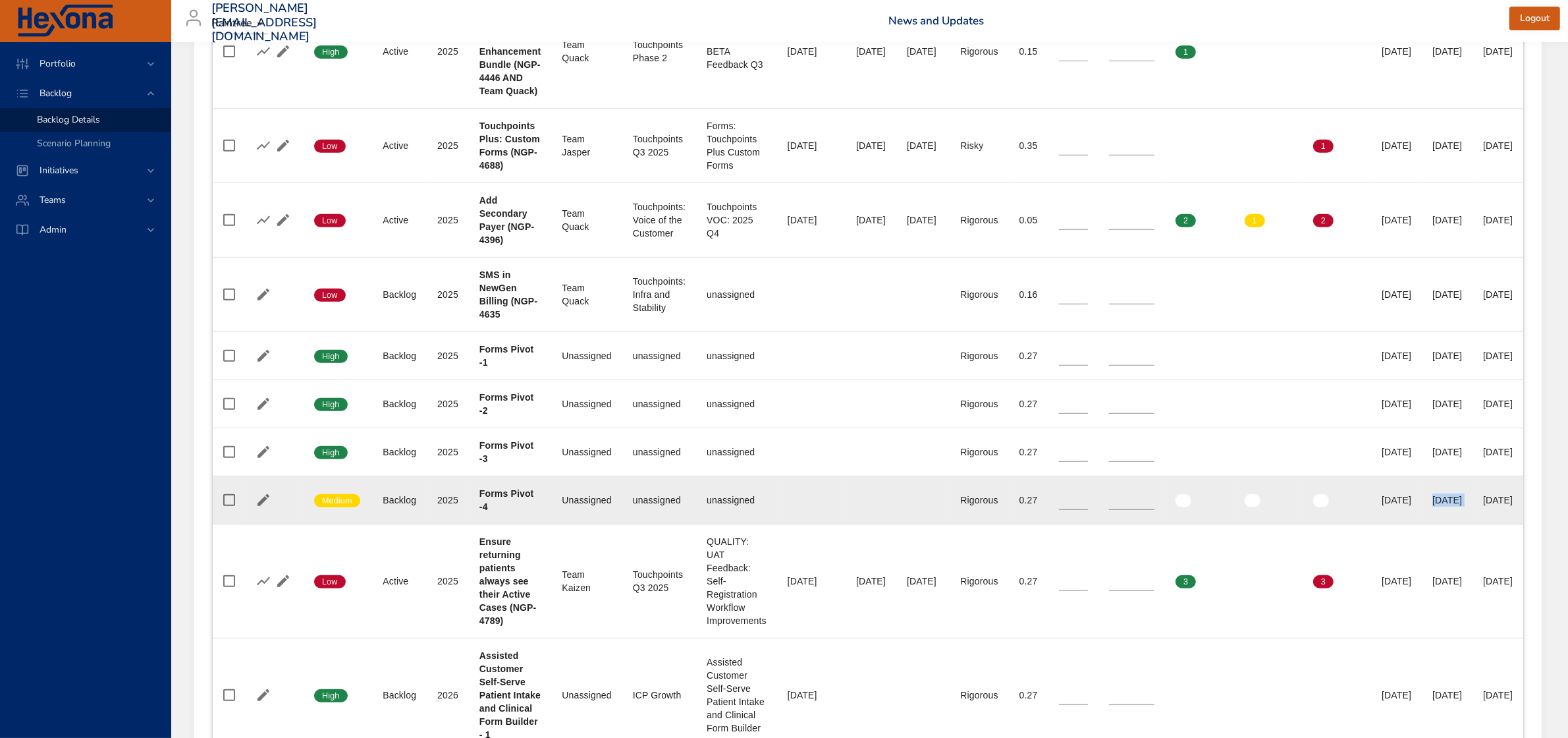
drag, startPoint x: 1417, startPoint y: 499, endPoint x: 1474, endPoint y: 499, distance: 57.0
click at [1474, 499] on tr "Confidence Medium Status Backlog Plan Year [DATE] Project Forms Pivot -4 Team U…" at bounding box center [868, 500] width 1311 height 48
drag, startPoint x: 1417, startPoint y: 356, endPoint x: 1470, endPoint y: 500, distance: 153.4
click at [1470, 500] on tbody "Confidence High Status Active Plan Year [DATE] Project UAT and BETA Feedback En…" at bounding box center [868, 659] width 1311 height 1328
click at [1470, 500] on td "End Date 50% [DATE]" at bounding box center [1447, 500] width 50 height 48
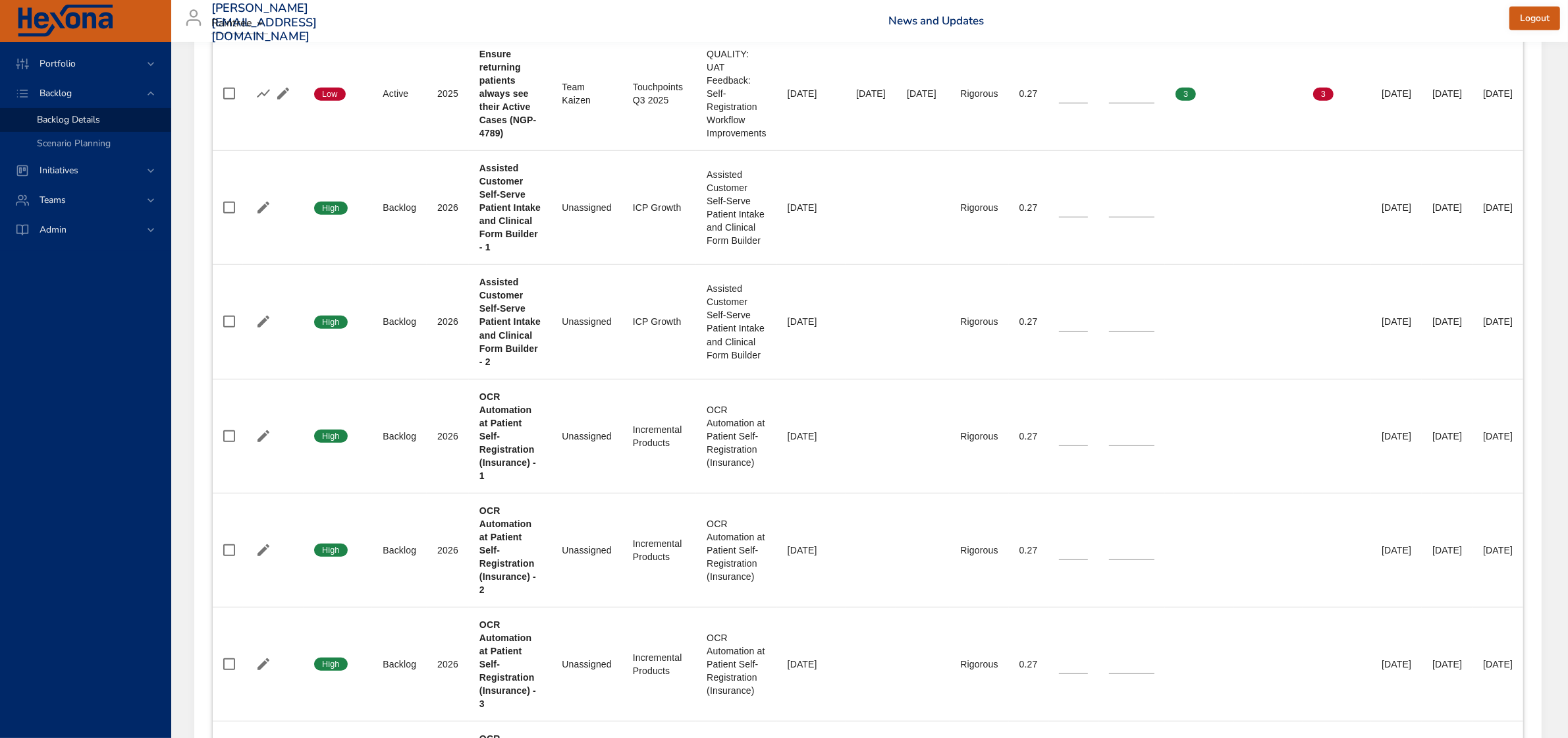
scroll to position [1148, 68]
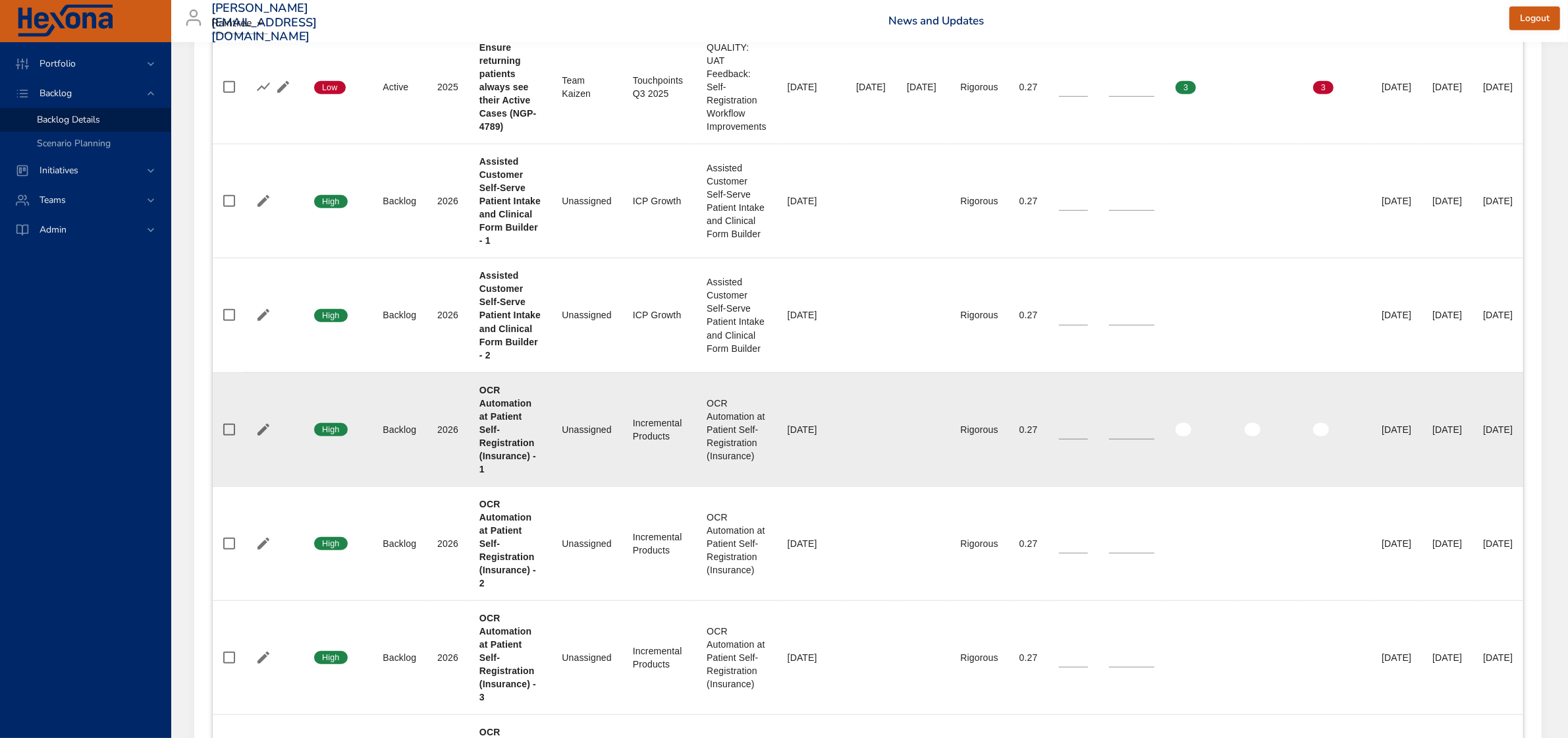
drag, startPoint x: 1418, startPoint y: 429, endPoint x: 1465, endPoint y: 428, distance: 47.0
click at [1465, 428] on td "End Date 50% [DATE]" at bounding box center [1447, 429] width 50 height 114
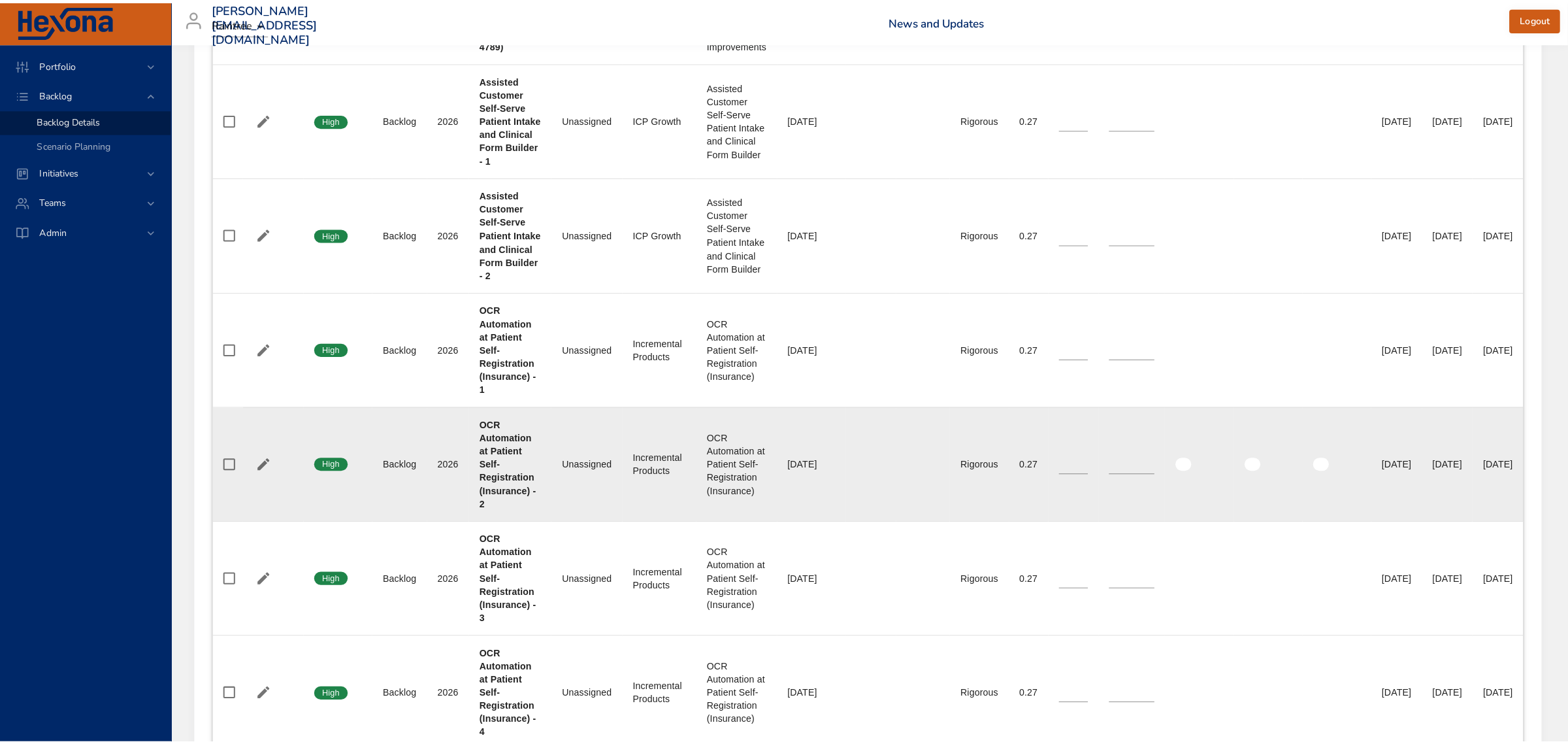
scroll to position [1303, 67]
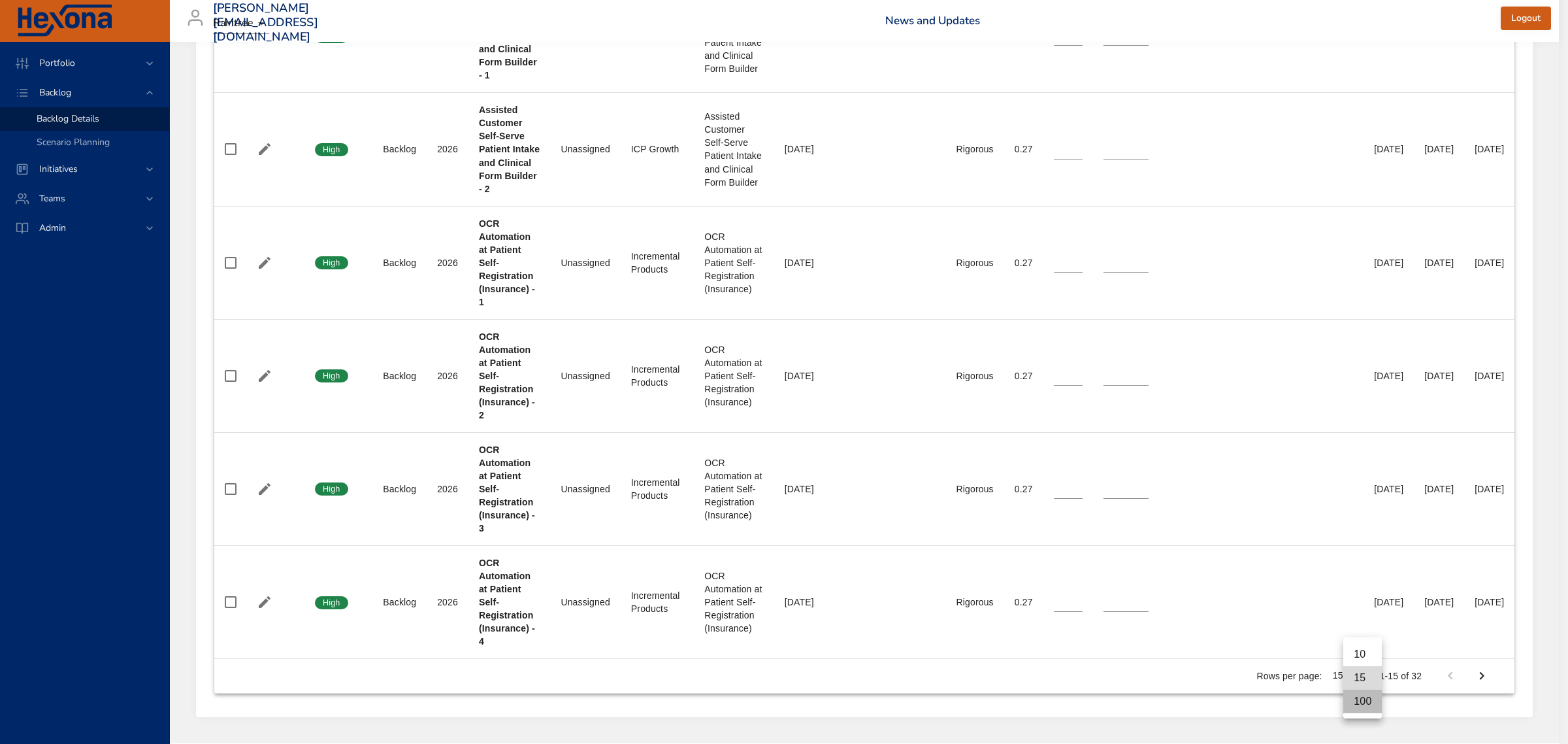
click at [1365, 700] on li "100" at bounding box center [1362, 702] width 39 height 24
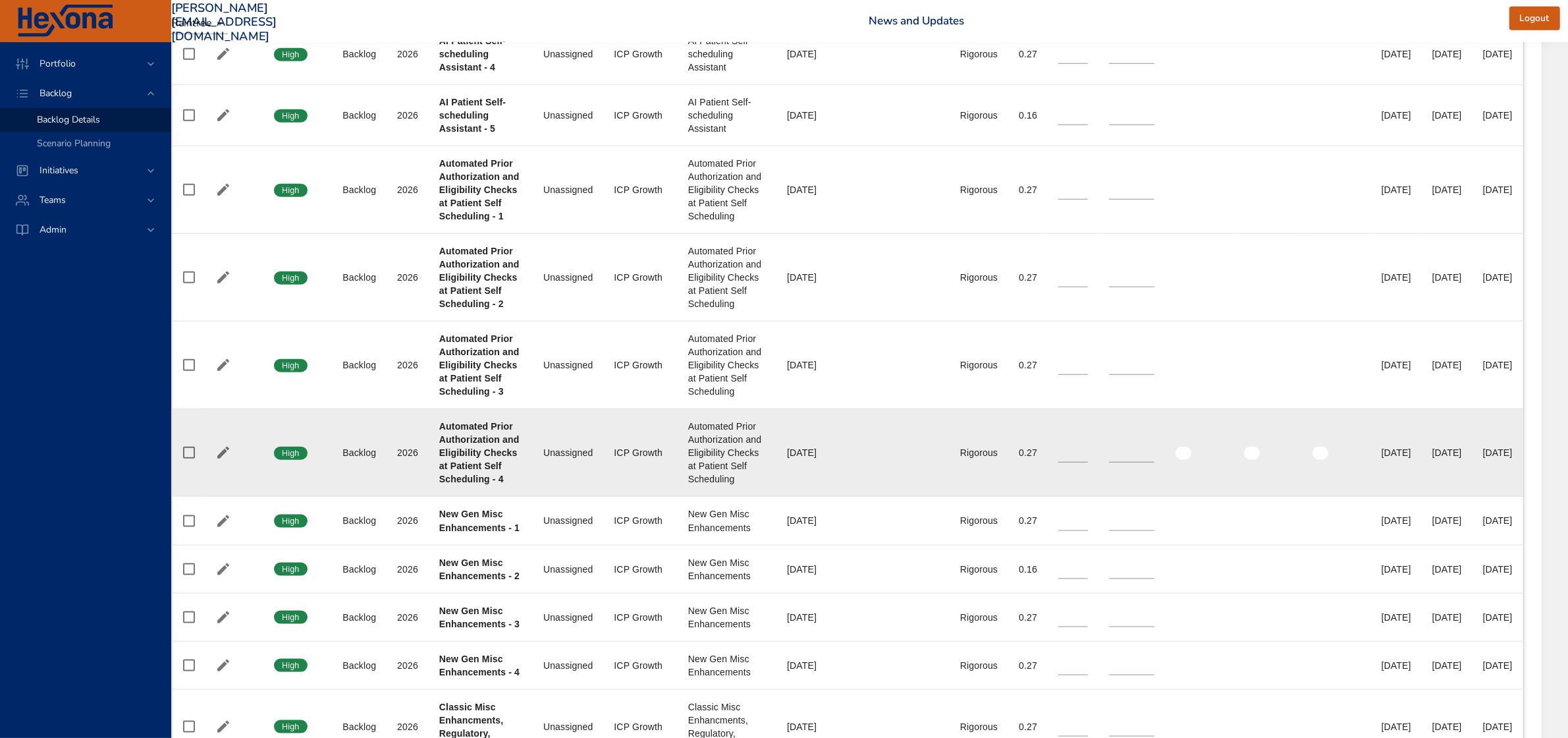
scroll to position [1777, 68]
